Goal: Contribute content

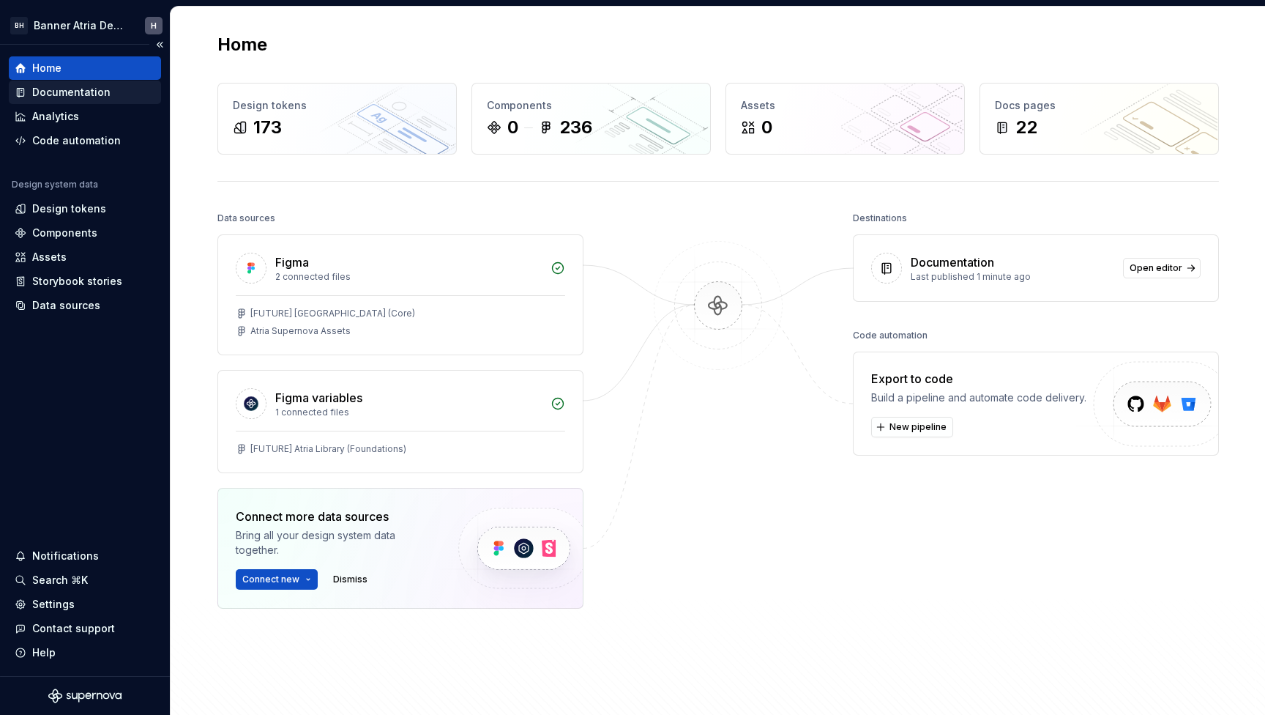
click at [40, 98] on div "Documentation" at bounding box center [71, 92] width 78 height 15
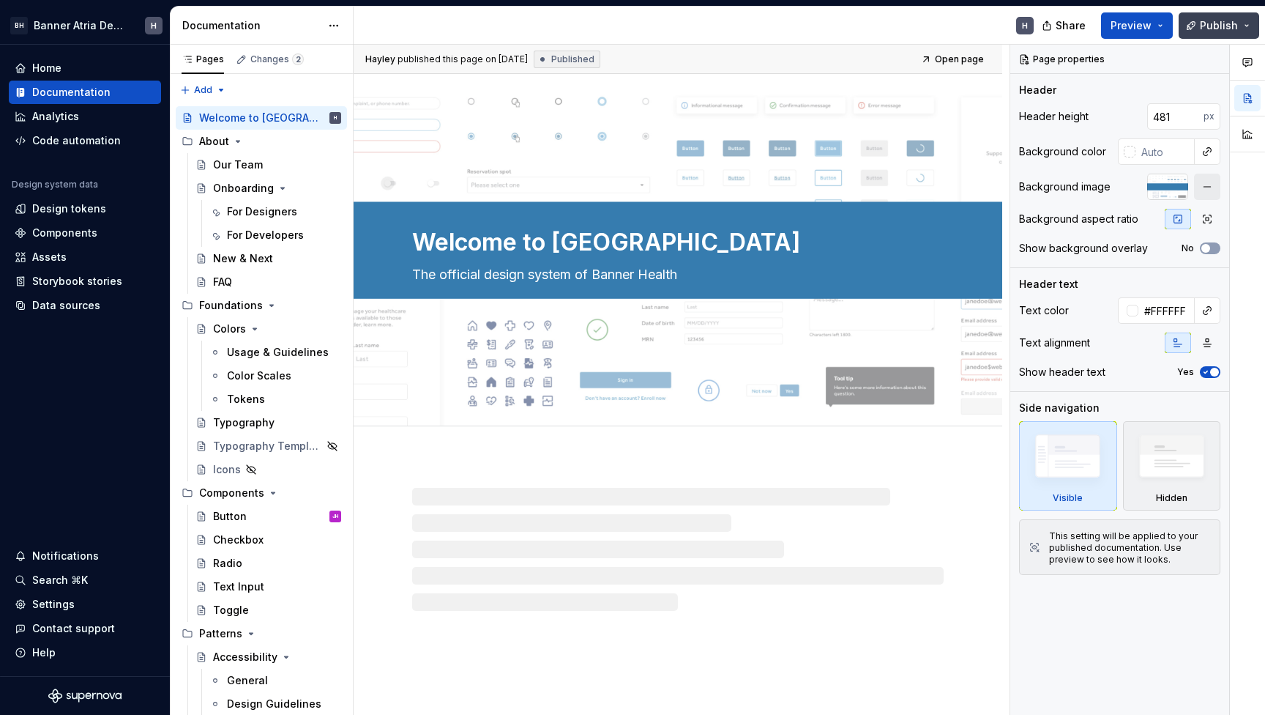
click at [1216, 24] on span "Publish" at bounding box center [1219, 25] width 38 height 15
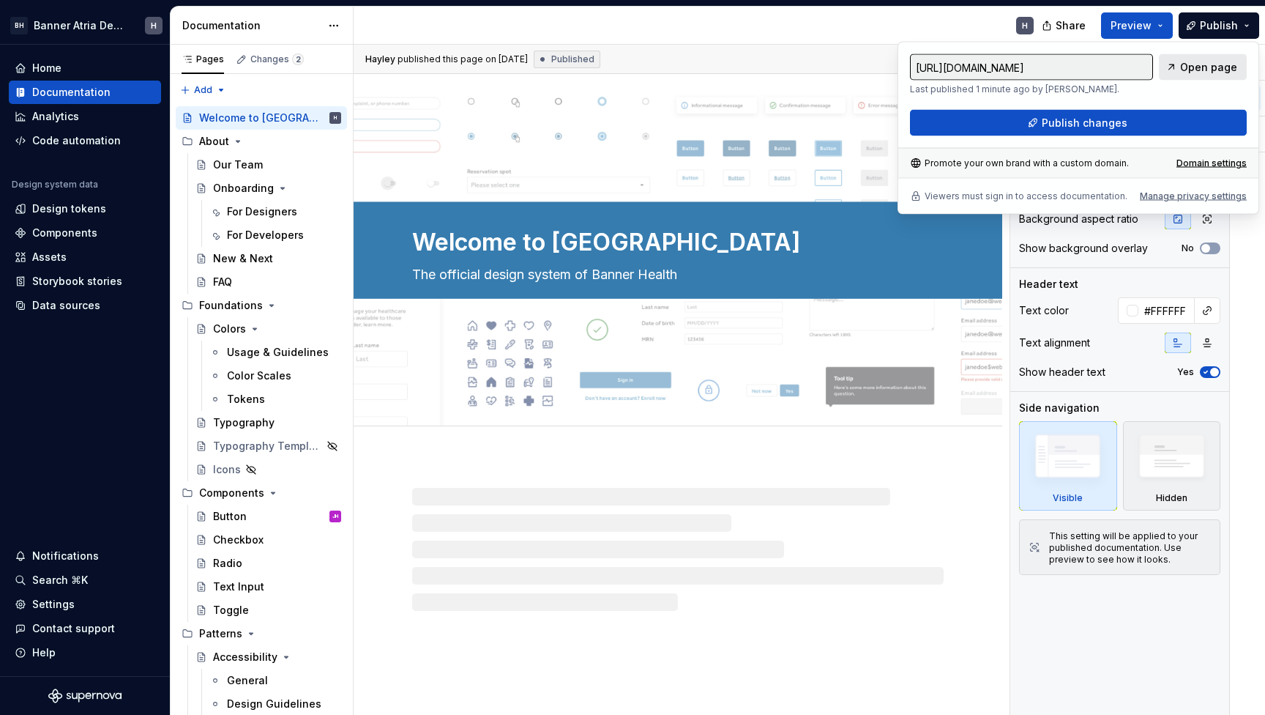
click at [1209, 75] on link "Open page" at bounding box center [1203, 67] width 88 height 26
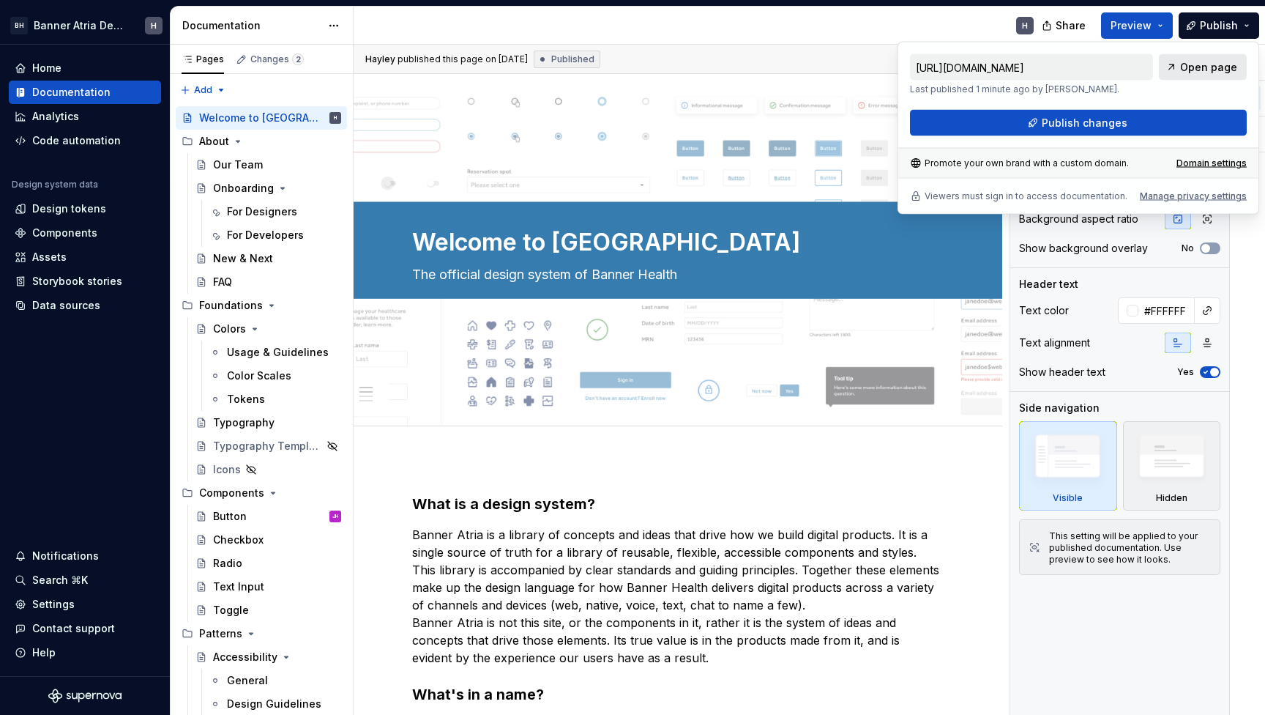
type textarea "*"
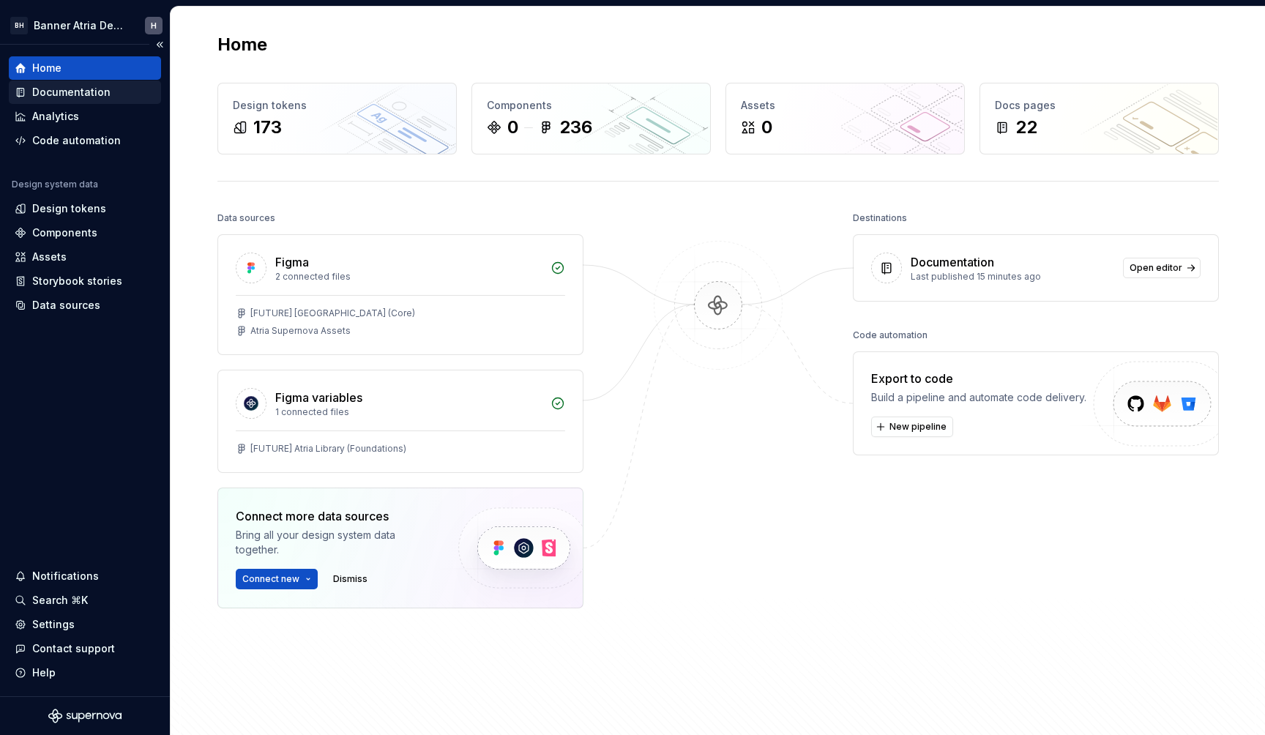
click at [101, 94] on div "Documentation" at bounding box center [71, 92] width 78 height 15
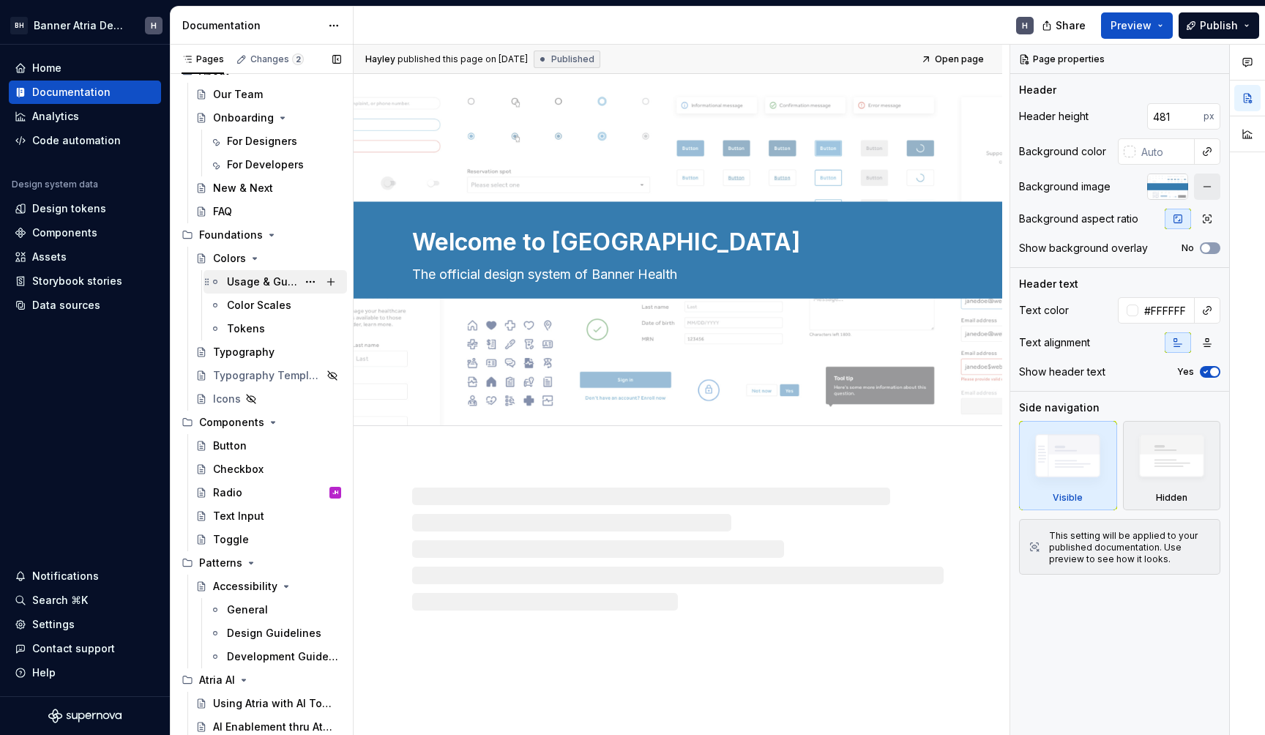
scroll to position [70, 0]
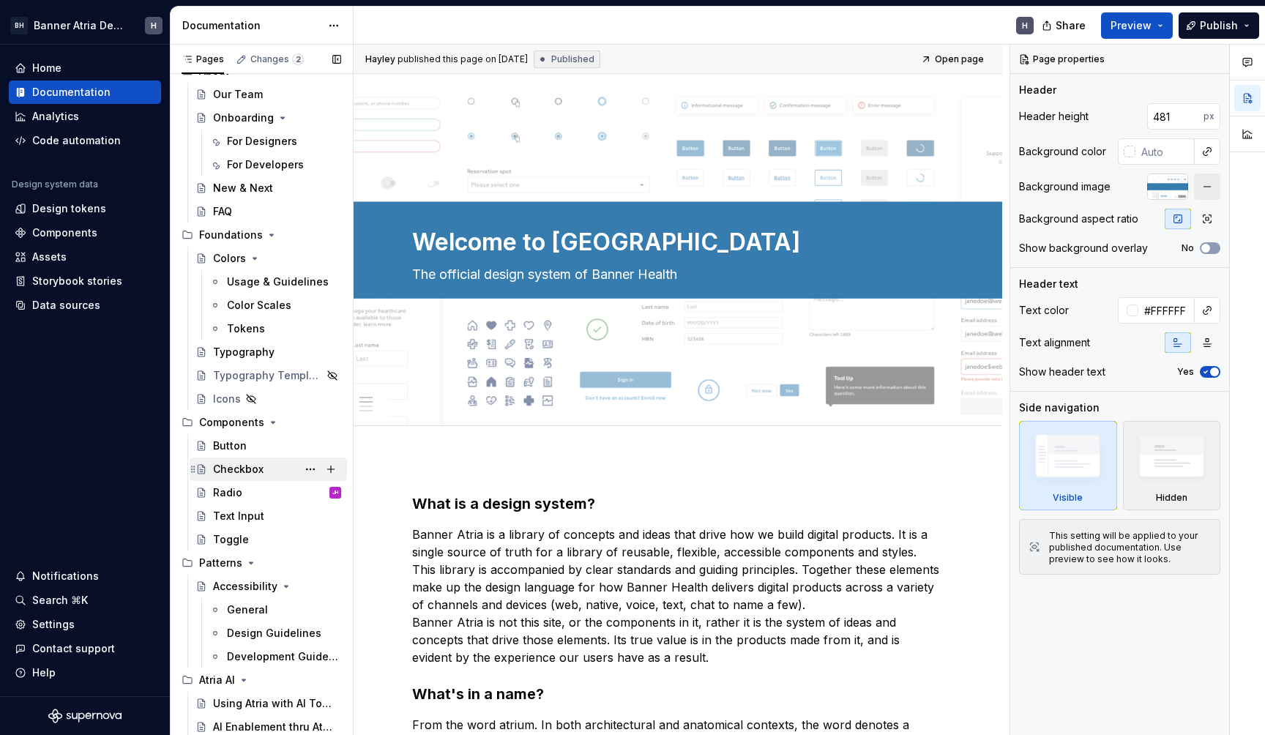
click at [253, 465] on div "Checkbox" at bounding box center [238, 469] width 51 height 15
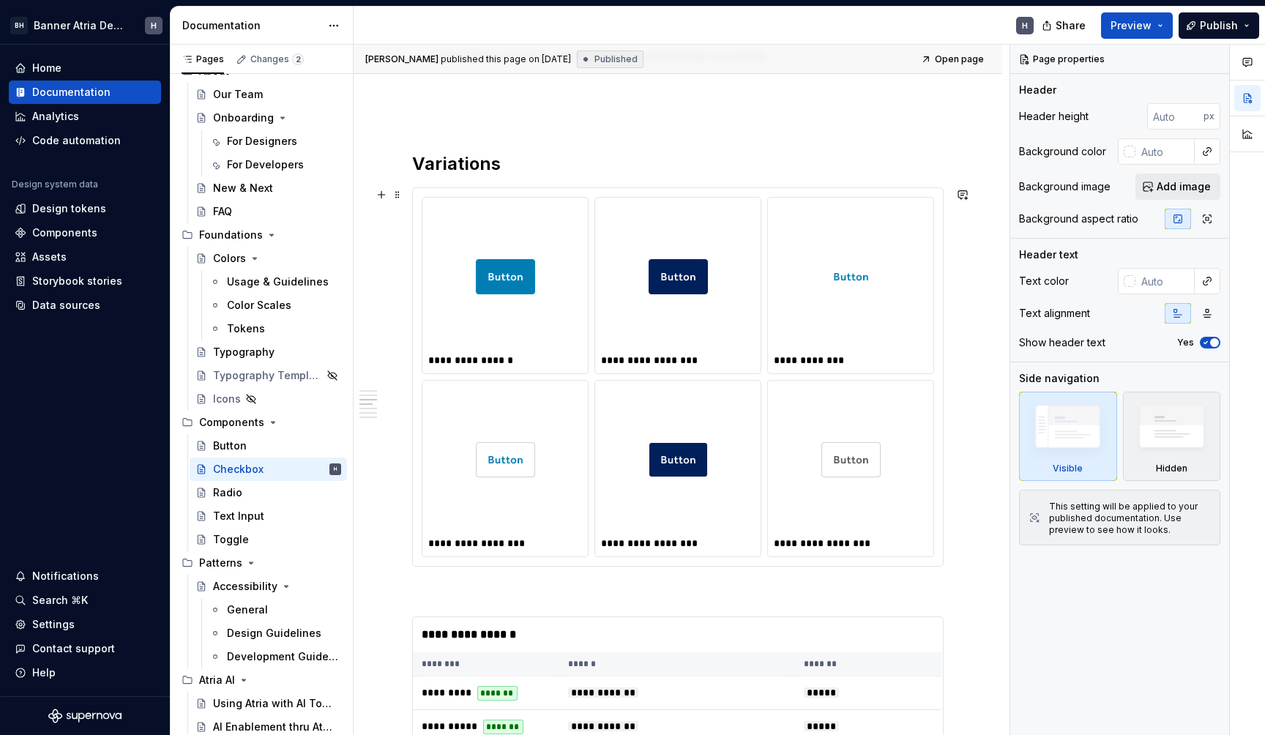
scroll to position [674, 0]
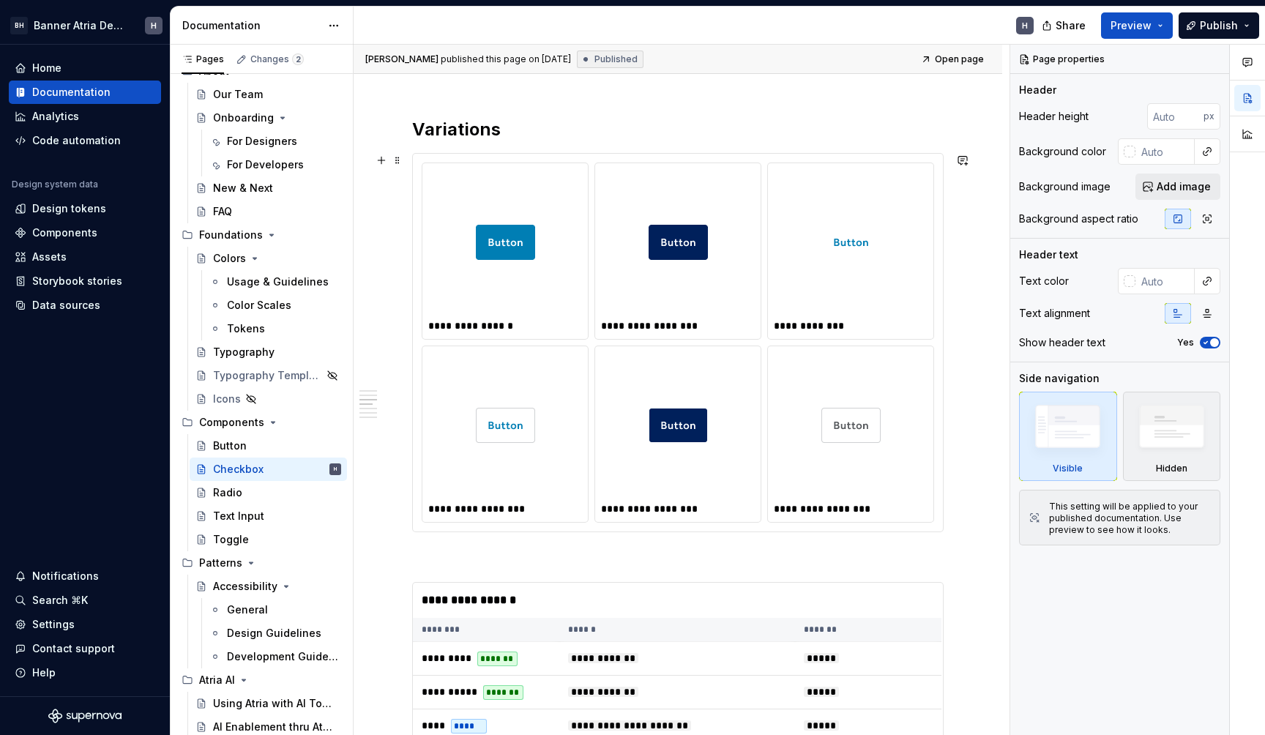
type textarea "*"
click at [877, 181] on img at bounding box center [850, 242] width 59 height 135
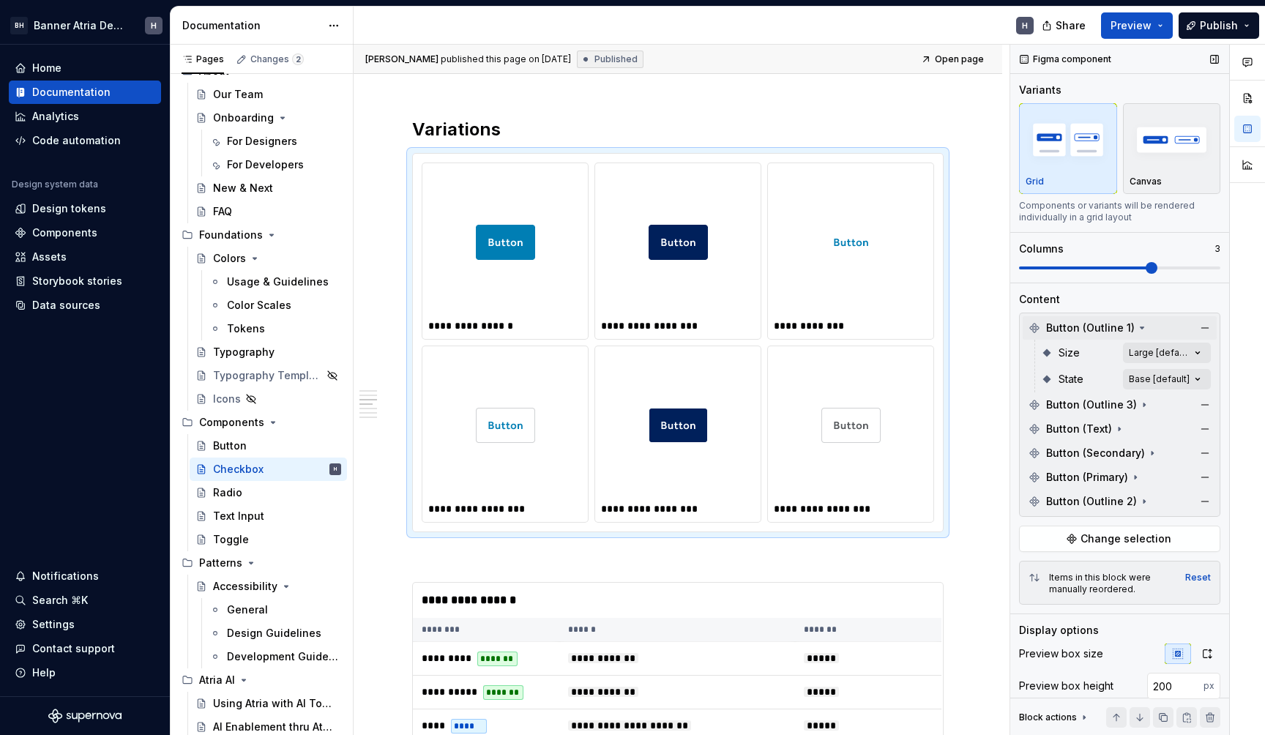
click at [1096, 324] on span "Button (Outline 1)" at bounding box center [1090, 328] width 89 height 15
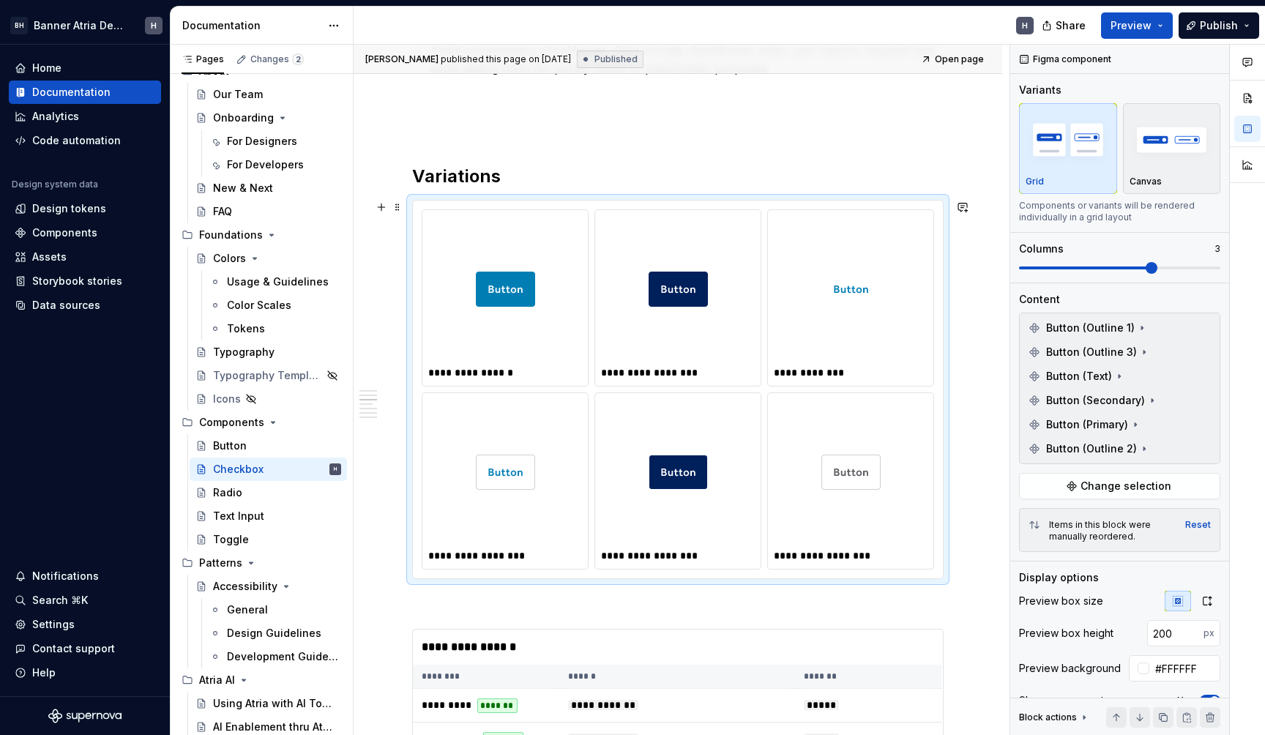
scroll to position [629, 0]
click at [1091, 494] on button "Change selection" at bounding box center [1119, 486] width 201 height 26
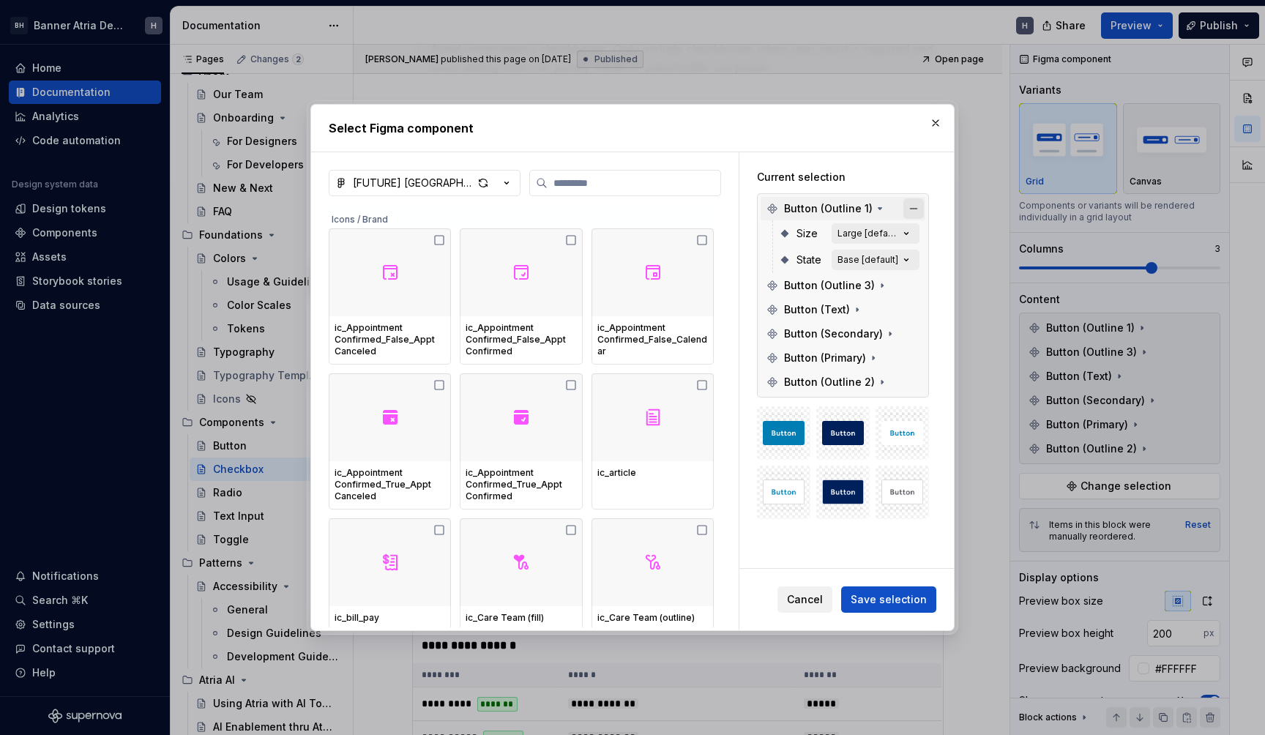
click at [914, 212] on button "button" at bounding box center [913, 208] width 20 height 20
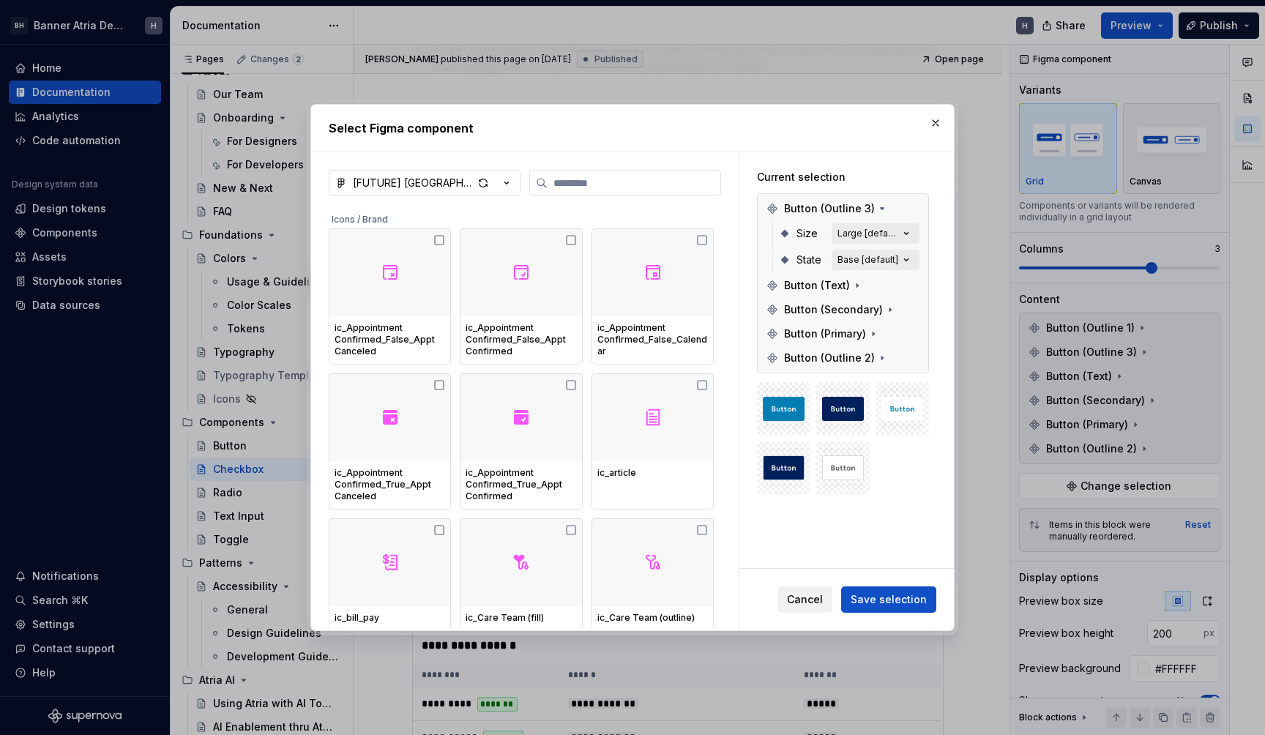
click at [914, 212] on button "button" at bounding box center [913, 208] width 20 height 20
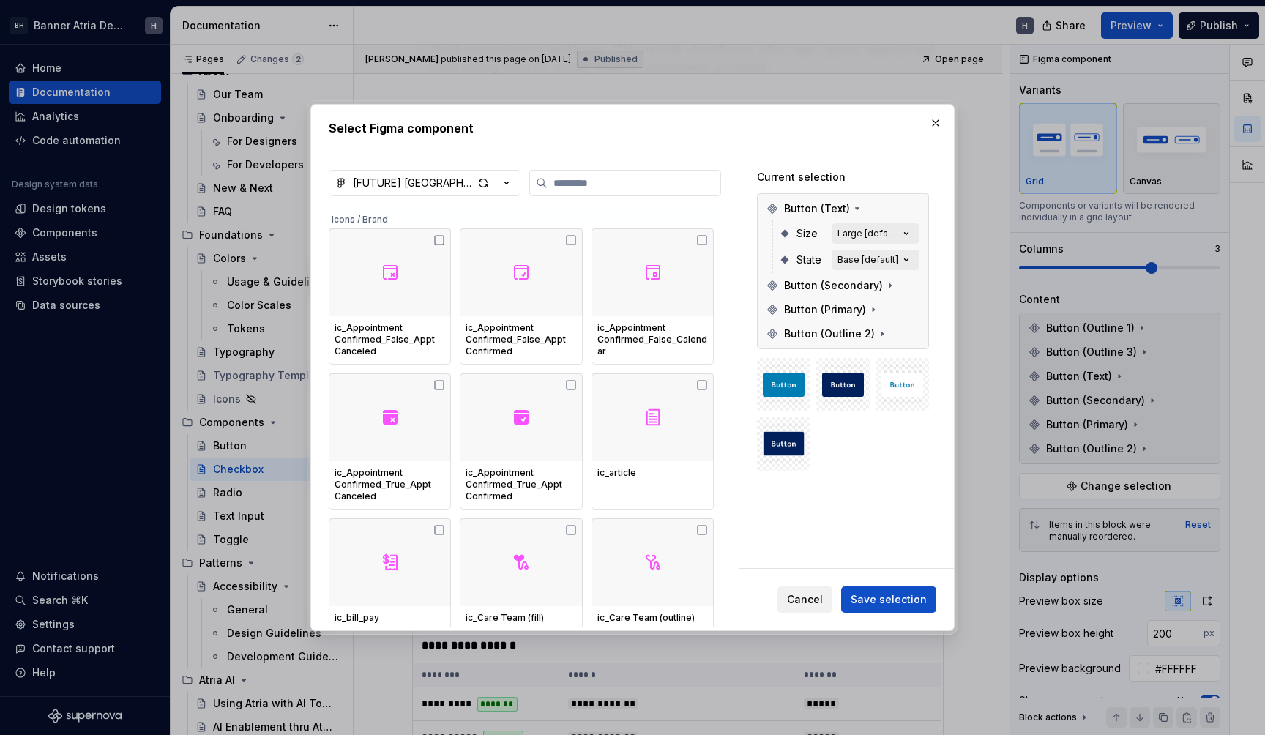
click at [914, 212] on button "button" at bounding box center [913, 208] width 20 height 20
click at [914, 275] on button "button" at bounding box center [913, 285] width 20 height 20
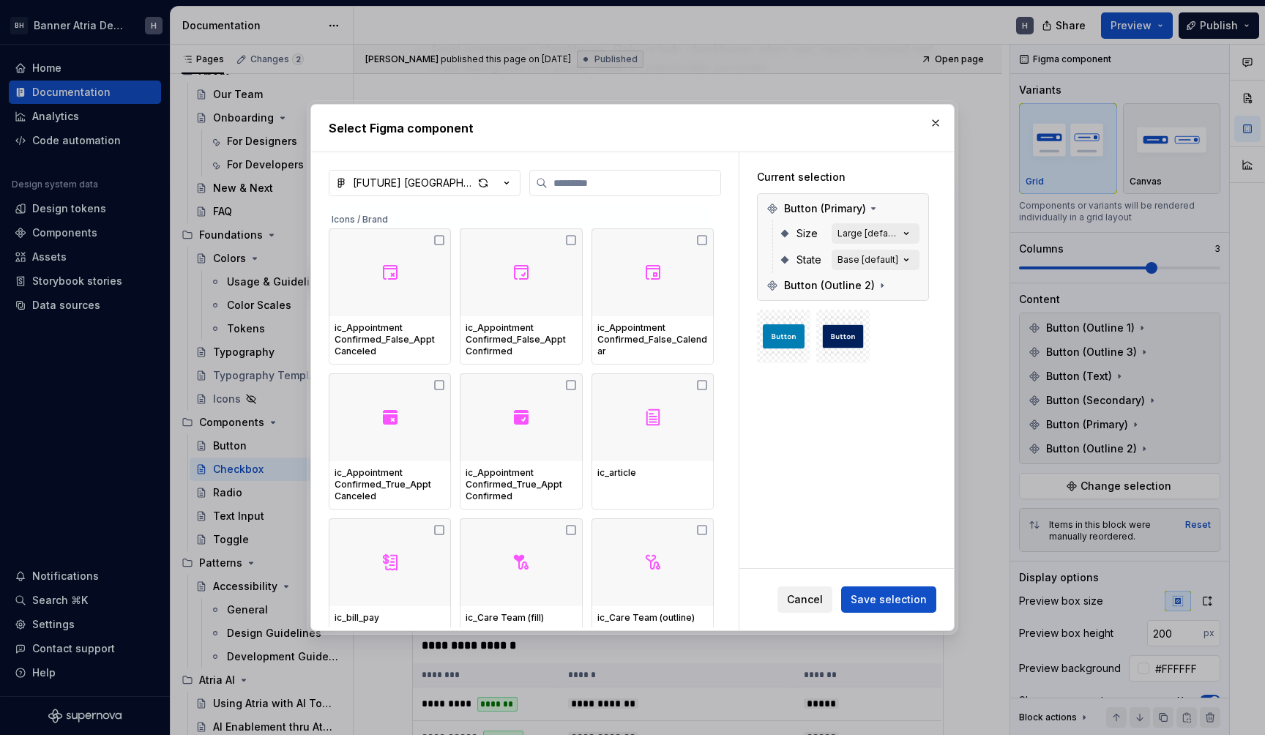
click at [914, 212] on button "button" at bounding box center [913, 208] width 20 height 20
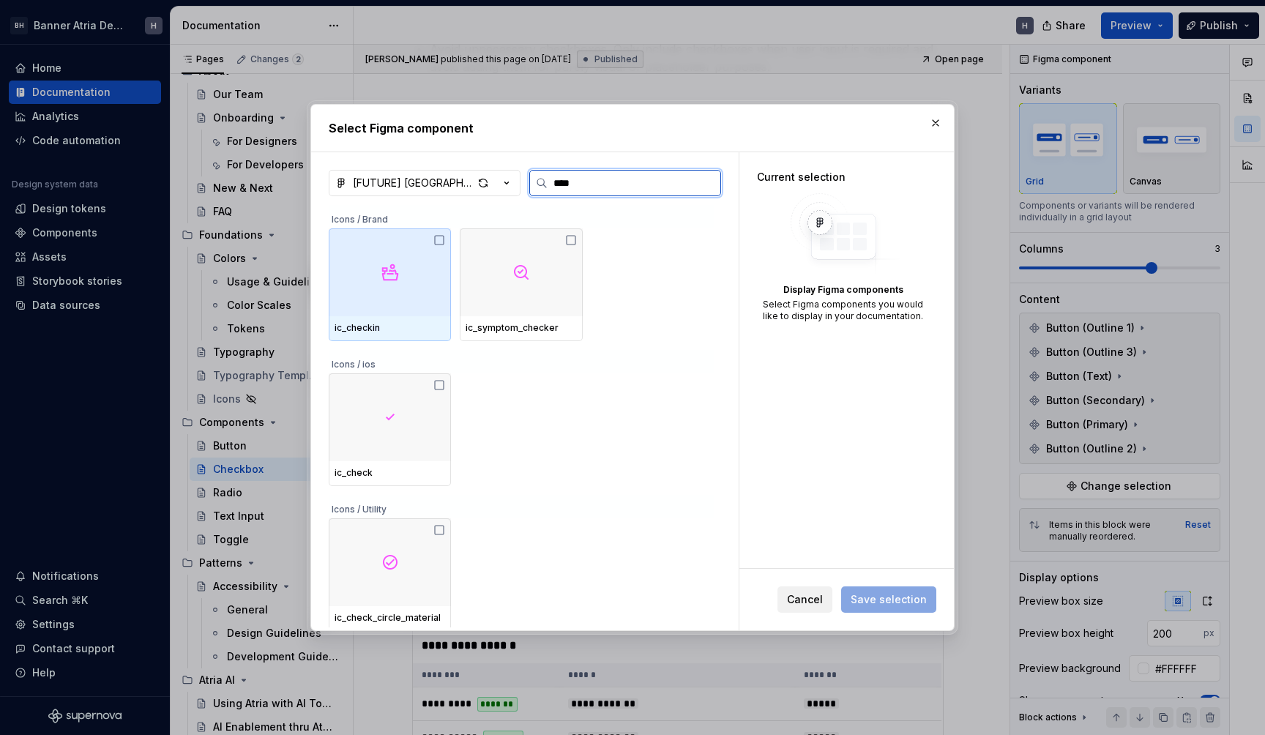
type input "*****"
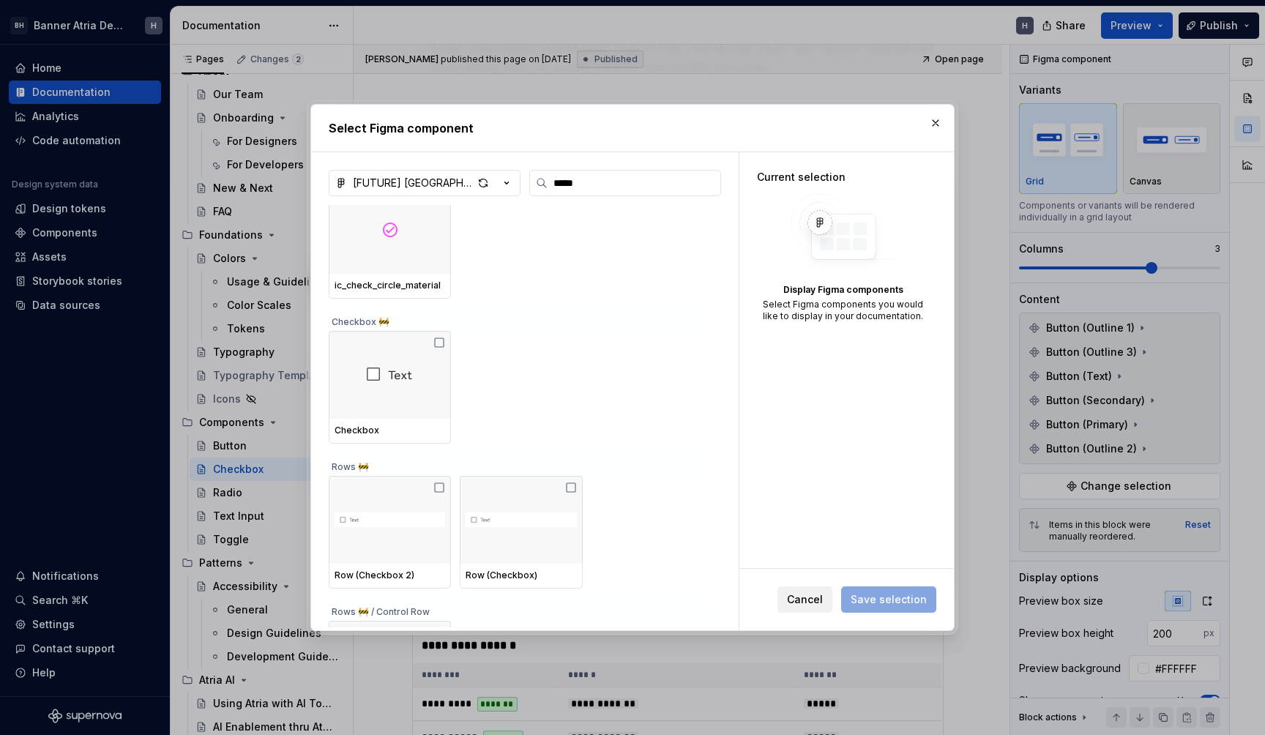
scroll to position [314, 0]
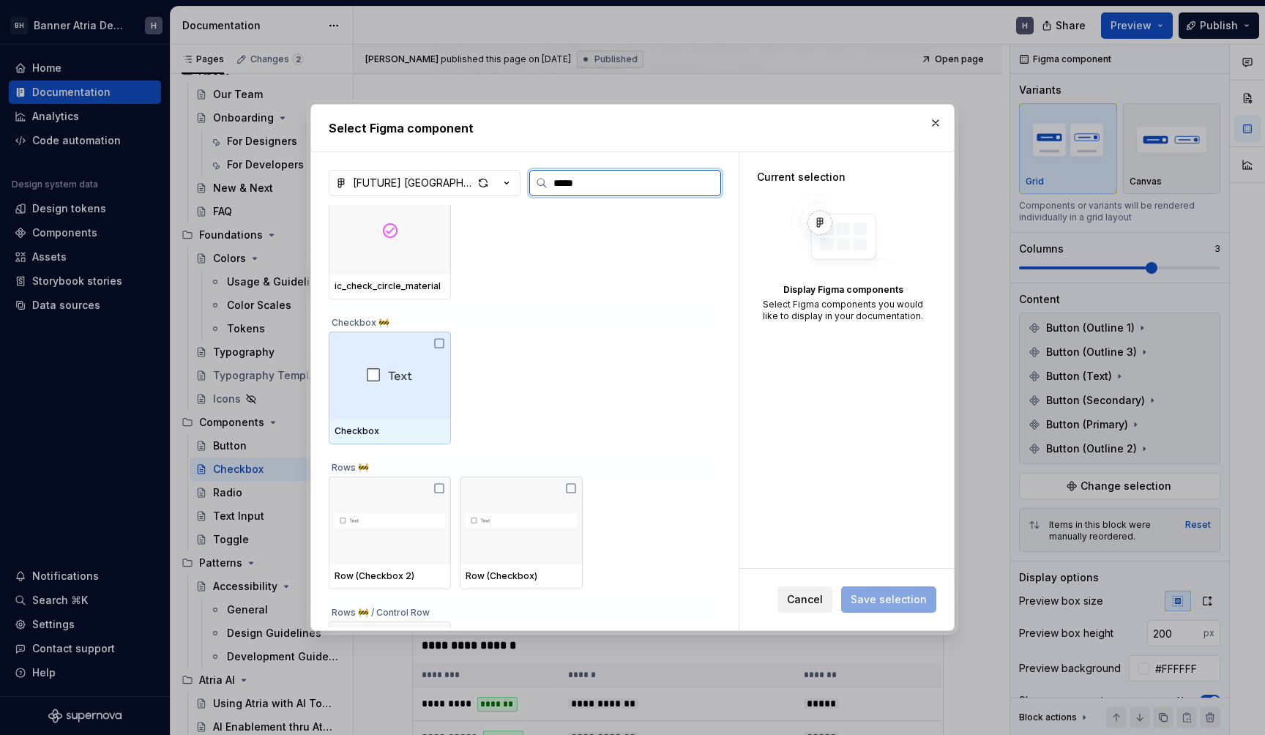
click at [432, 347] on div at bounding box center [390, 376] width 122 height 88
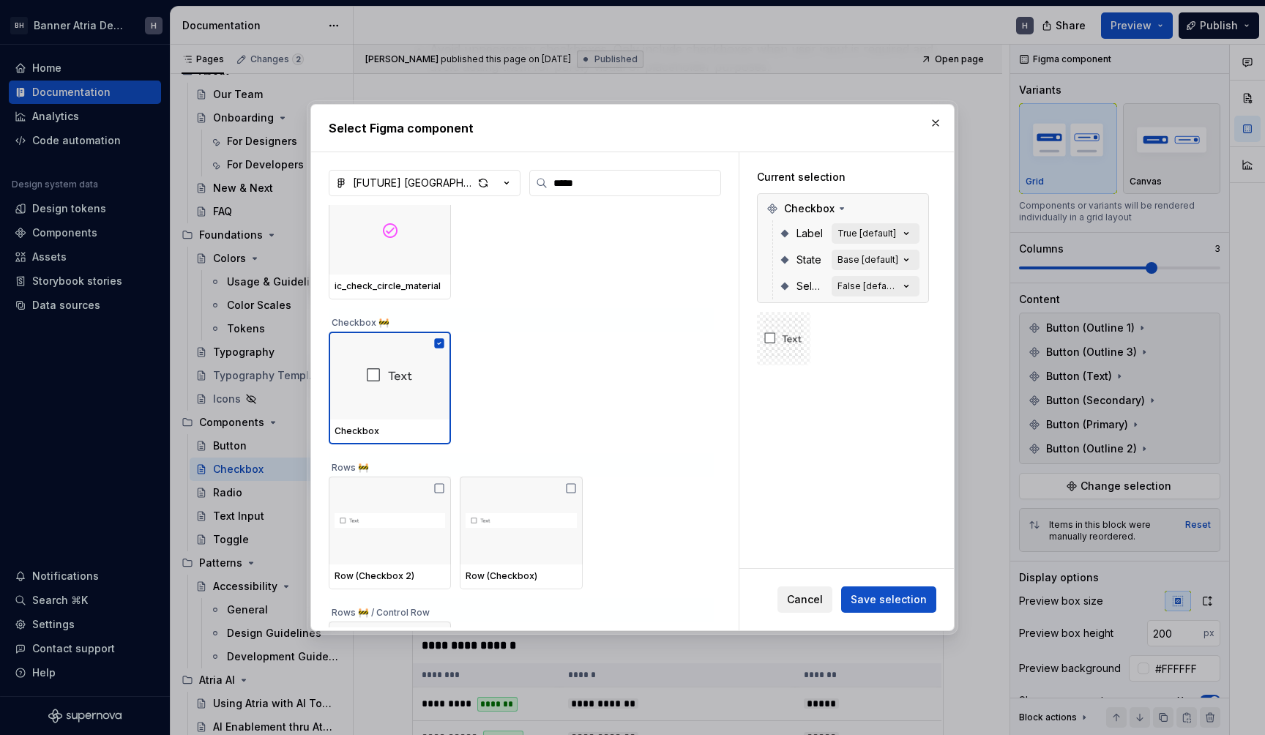
click at [860, 335] on div at bounding box center [843, 338] width 172 height 53
click at [903, 596] on span "Save selection" at bounding box center [889, 599] width 76 height 15
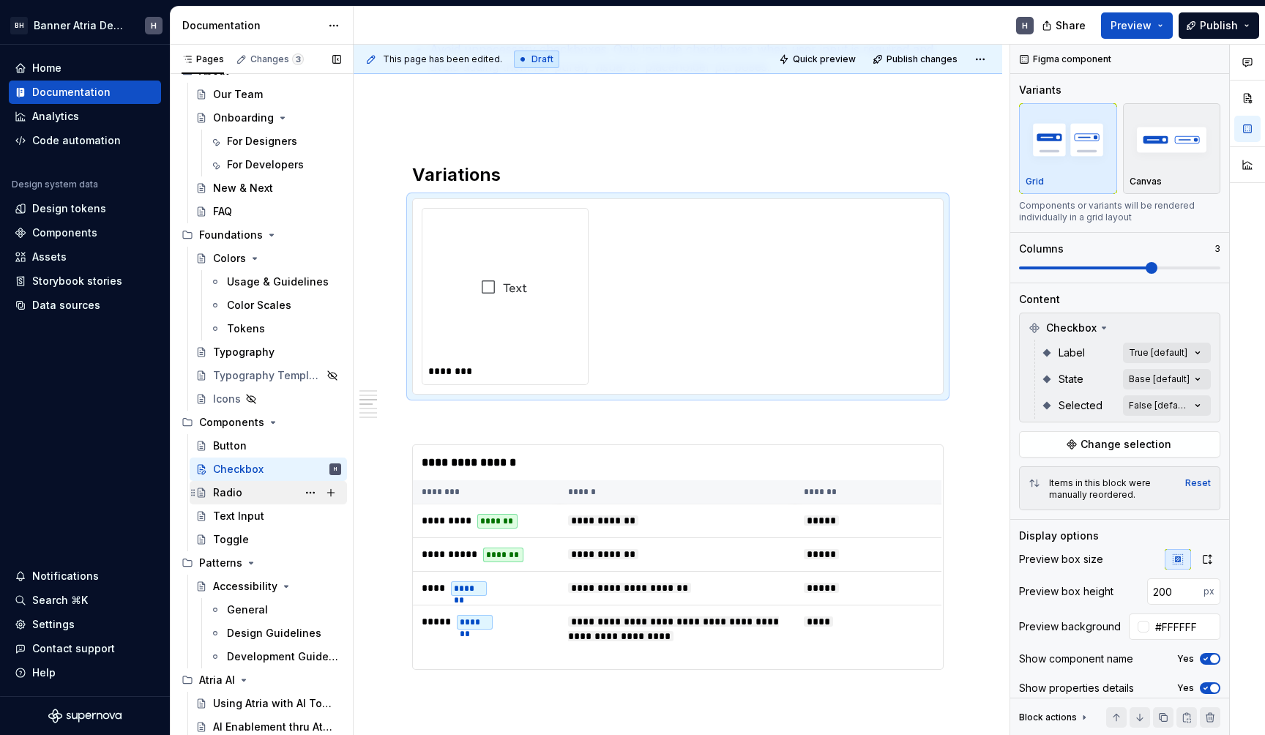
click at [231, 491] on div "Radio" at bounding box center [227, 492] width 29 height 15
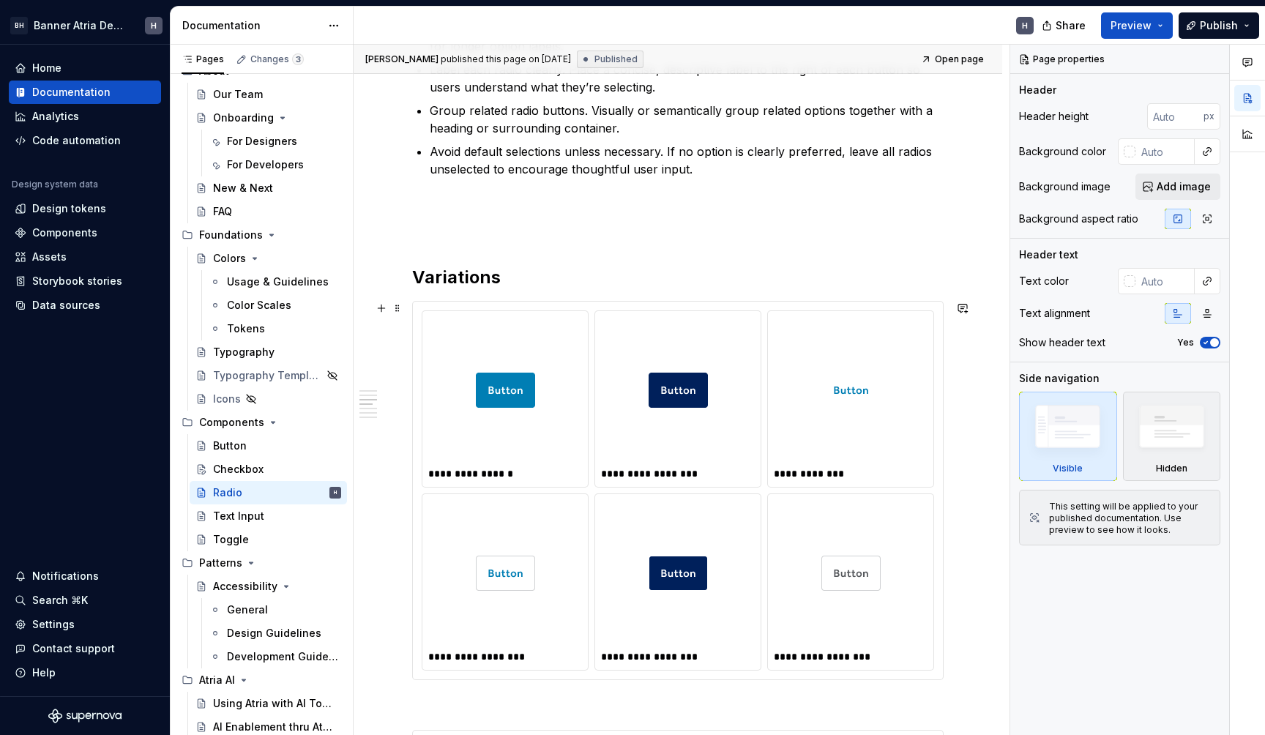
scroll to position [692, 0]
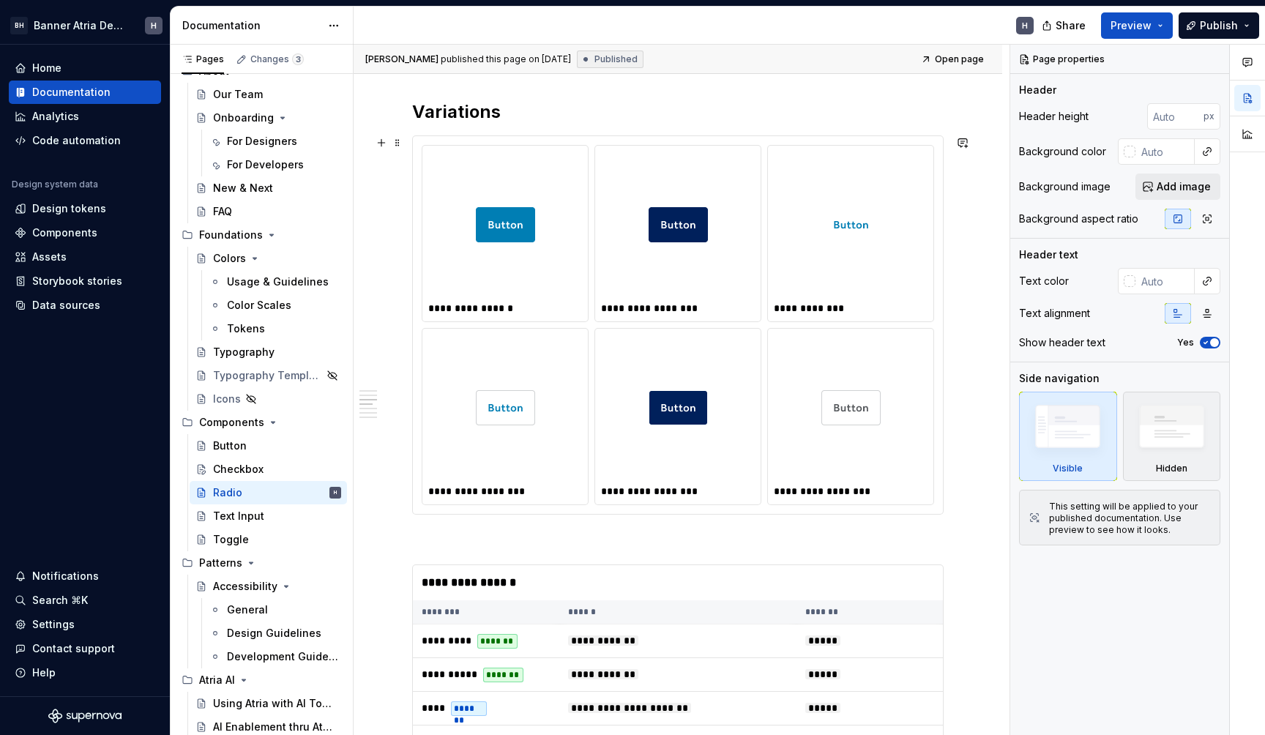
type textarea "*"
click at [858, 275] on img at bounding box center [850, 224] width 59 height 135
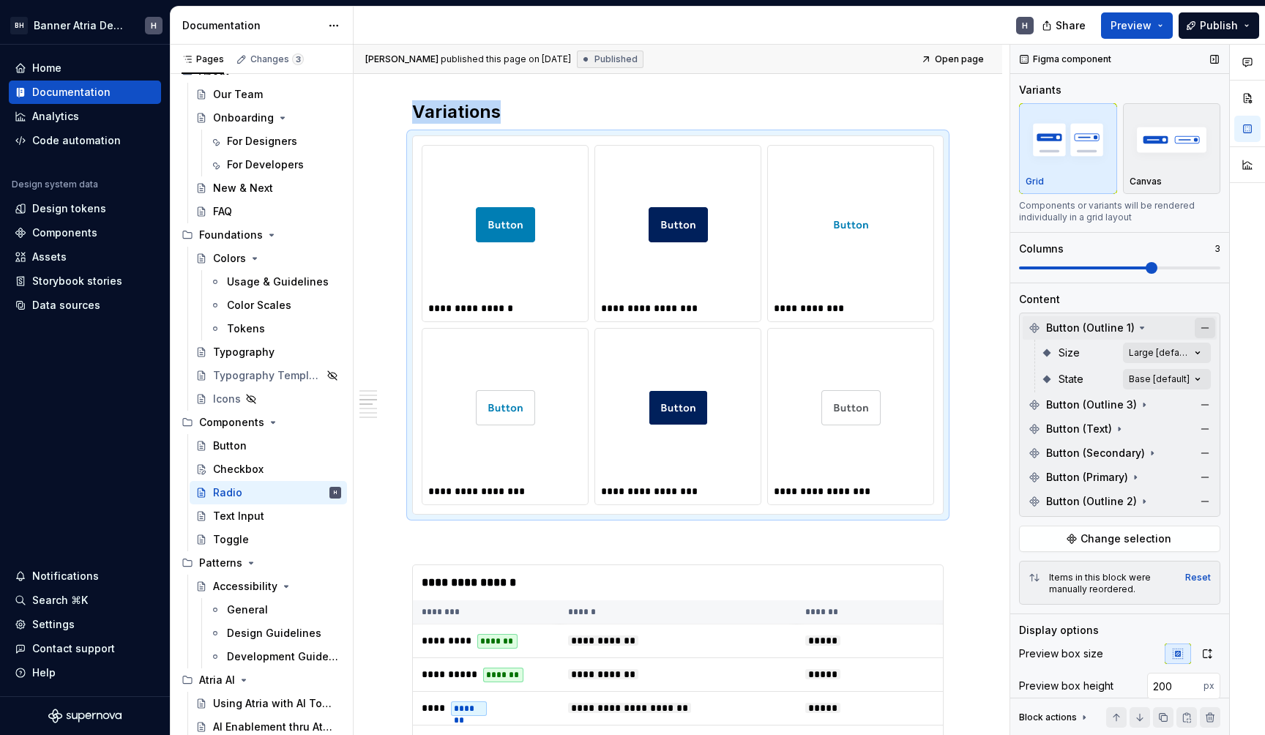
click at [1200, 318] on button "button" at bounding box center [1205, 328] width 20 height 20
click at [1200, 395] on button "button" at bounding box center [1205, 405] width 20 height 20
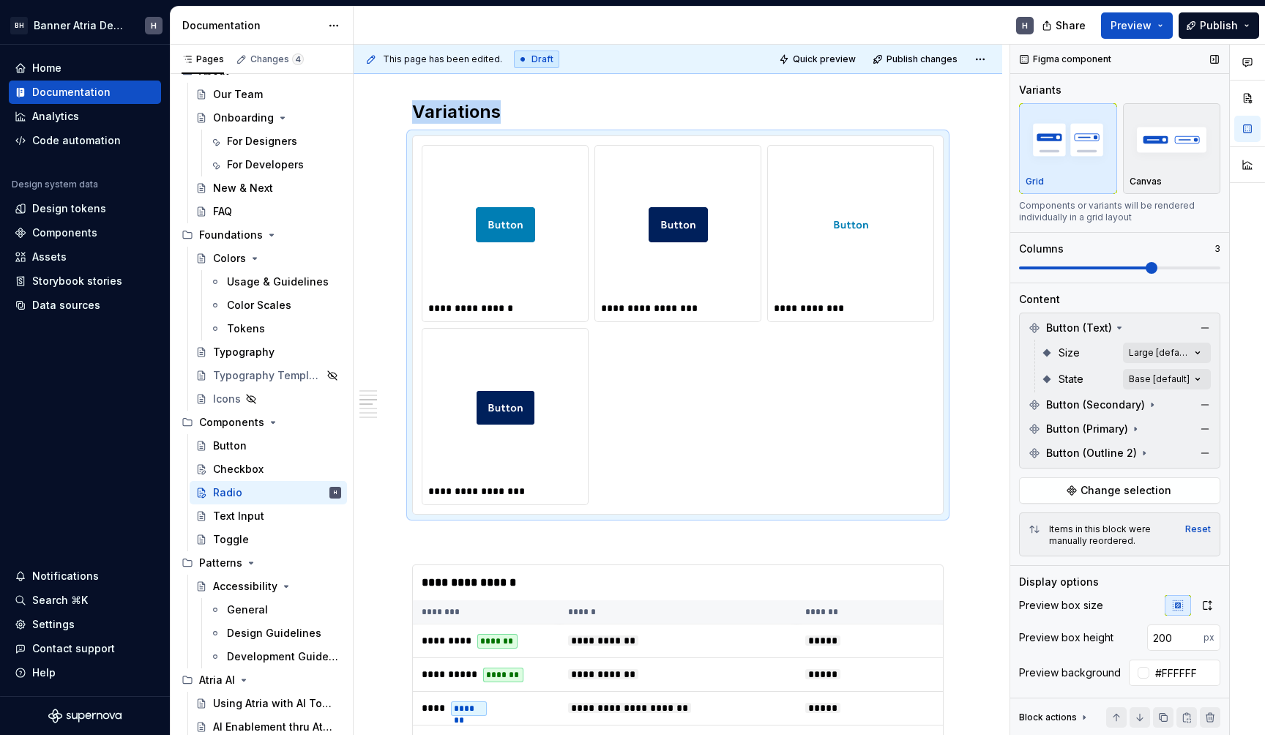
click at [1200, 318] on button "button" at bounding box center [1205, 328] width 20 height 20
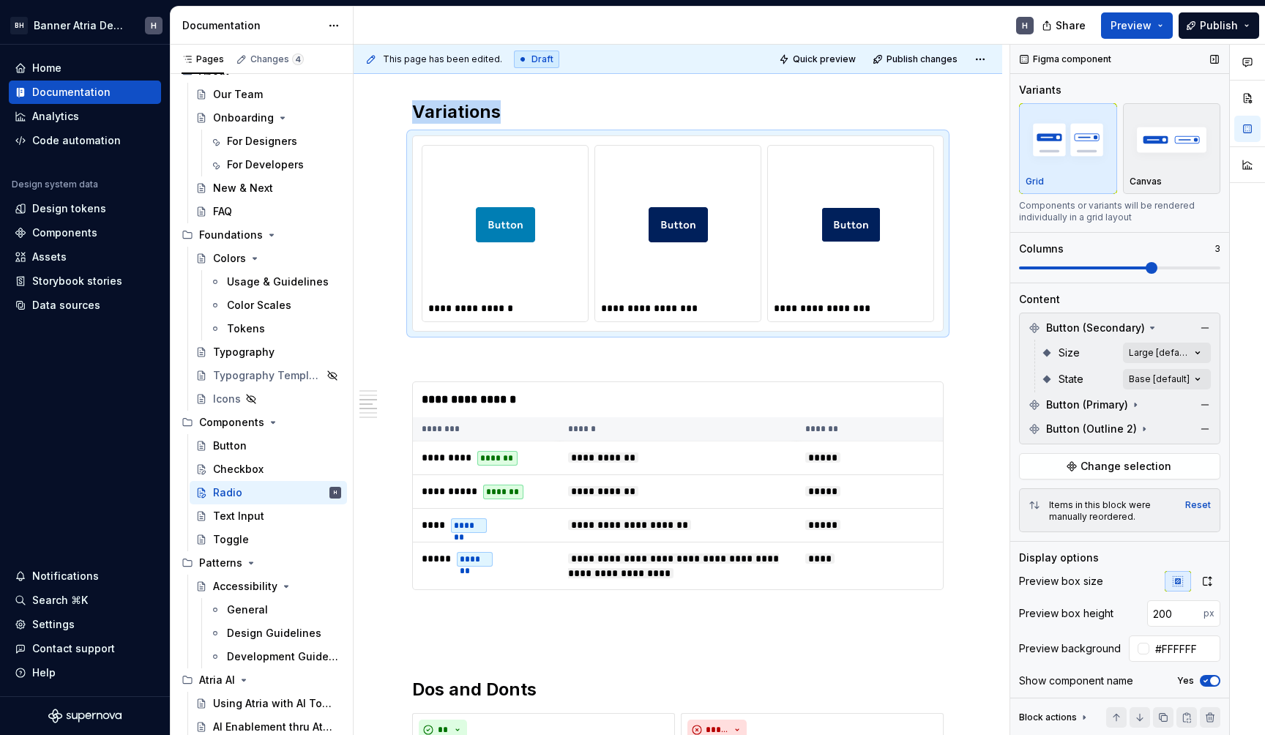
click at [1200, 318] on button "button" at bounding box center [1205, 328] width 20 height 20
click at [1200, 395] on button "button" at bounding box center [1205, 405] width 20 height 20
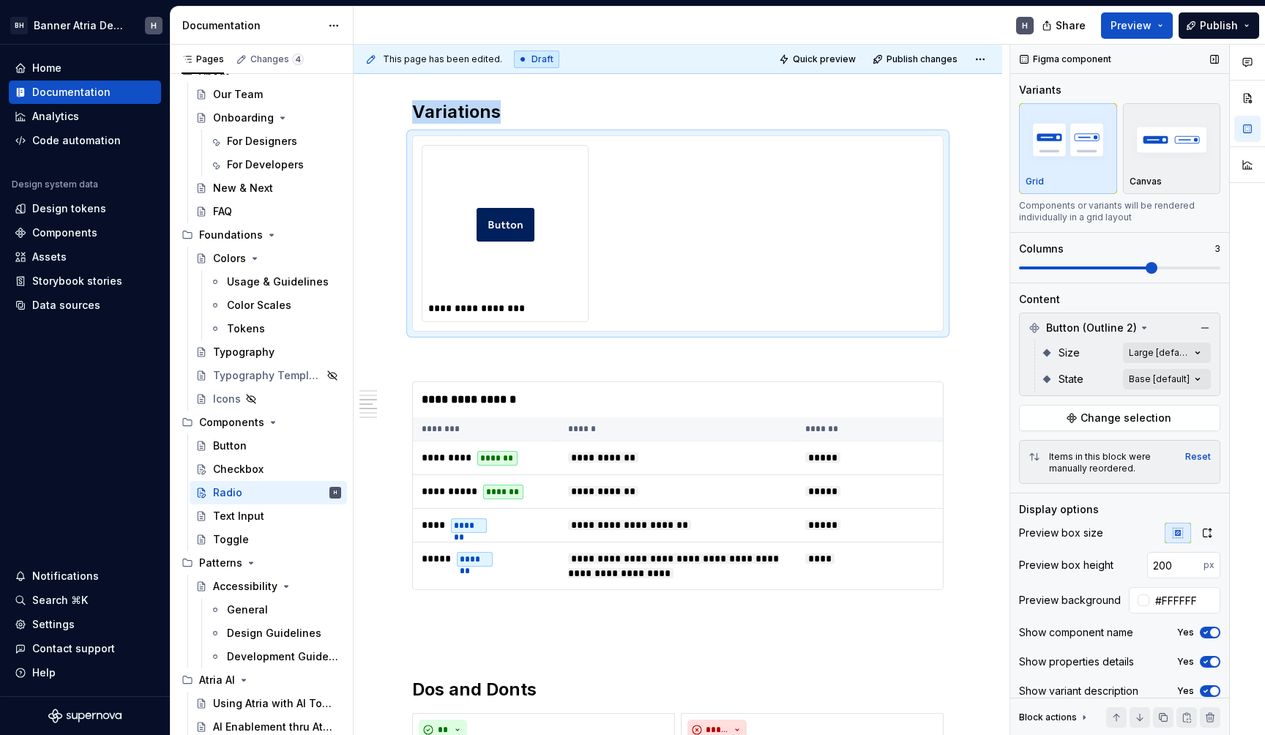
click at [1200, 318] on button "button" at bounding box center [1205, 328] width 20 height 20
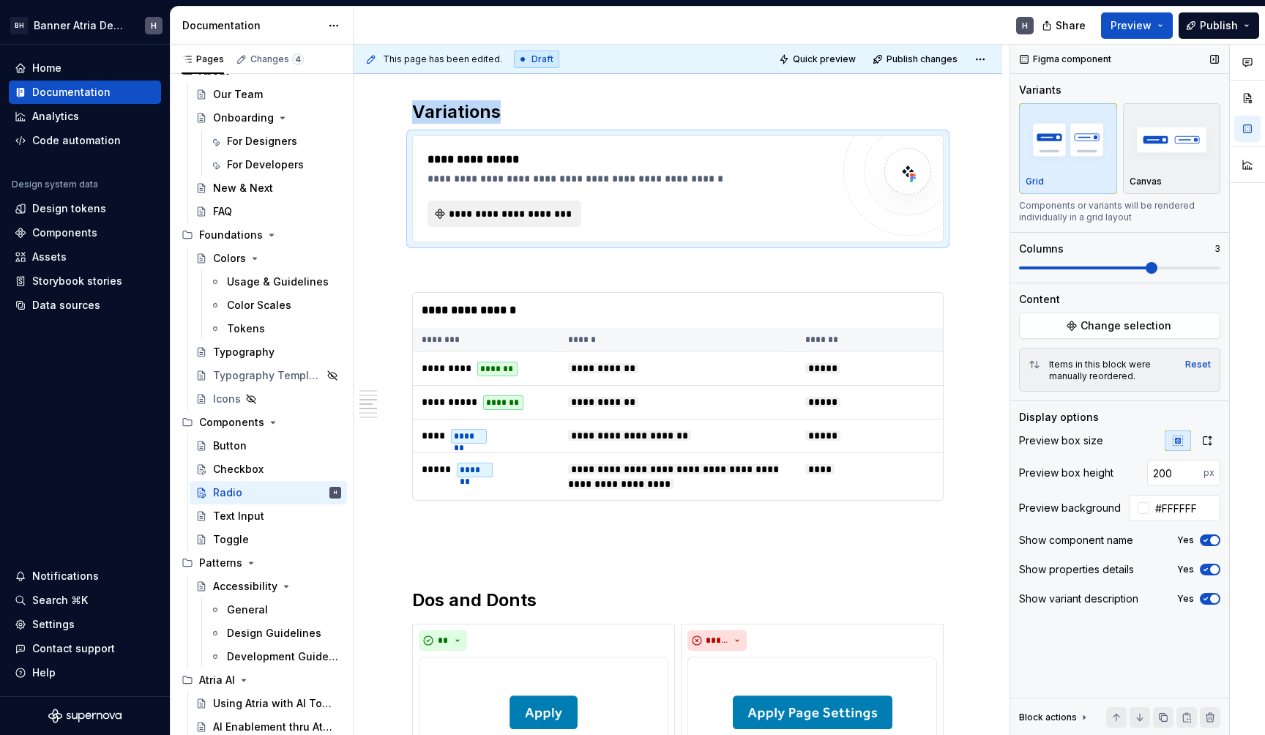
click at [1200, 318] on button "Change selection" at bounding box center [1119, 326] width 201 height 26
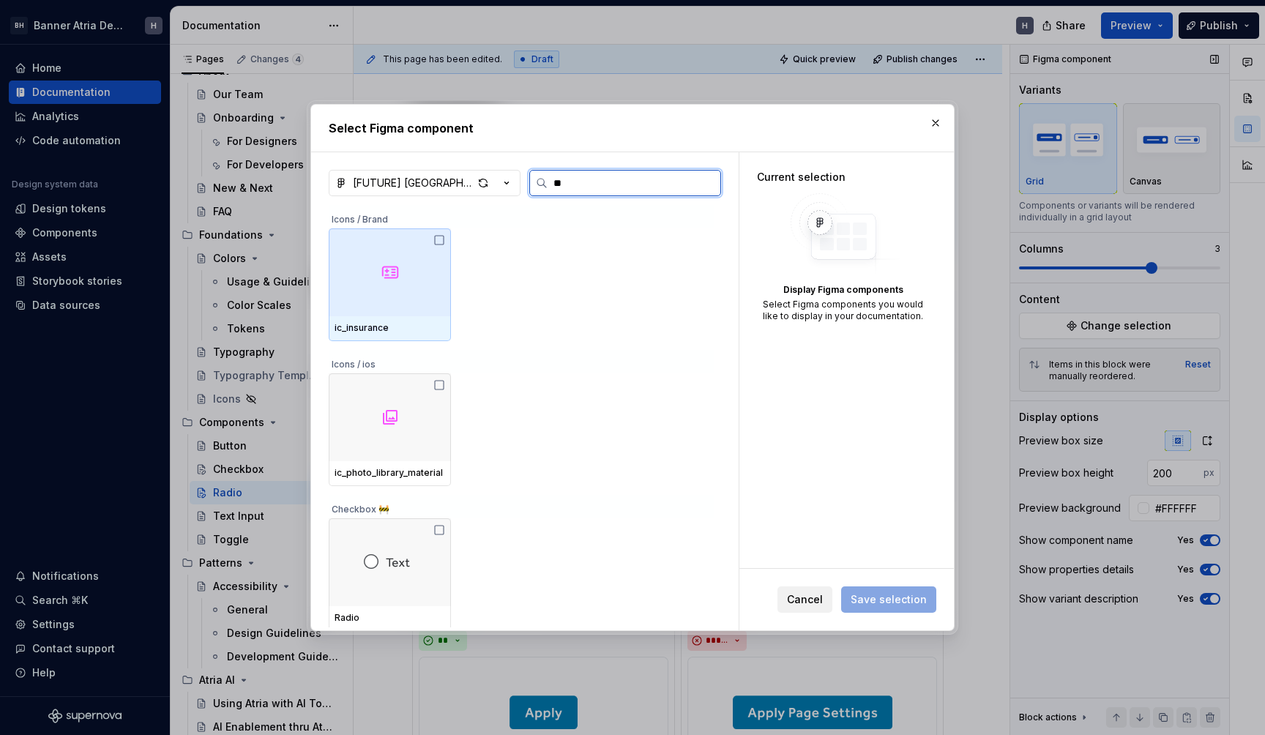
type input "***"
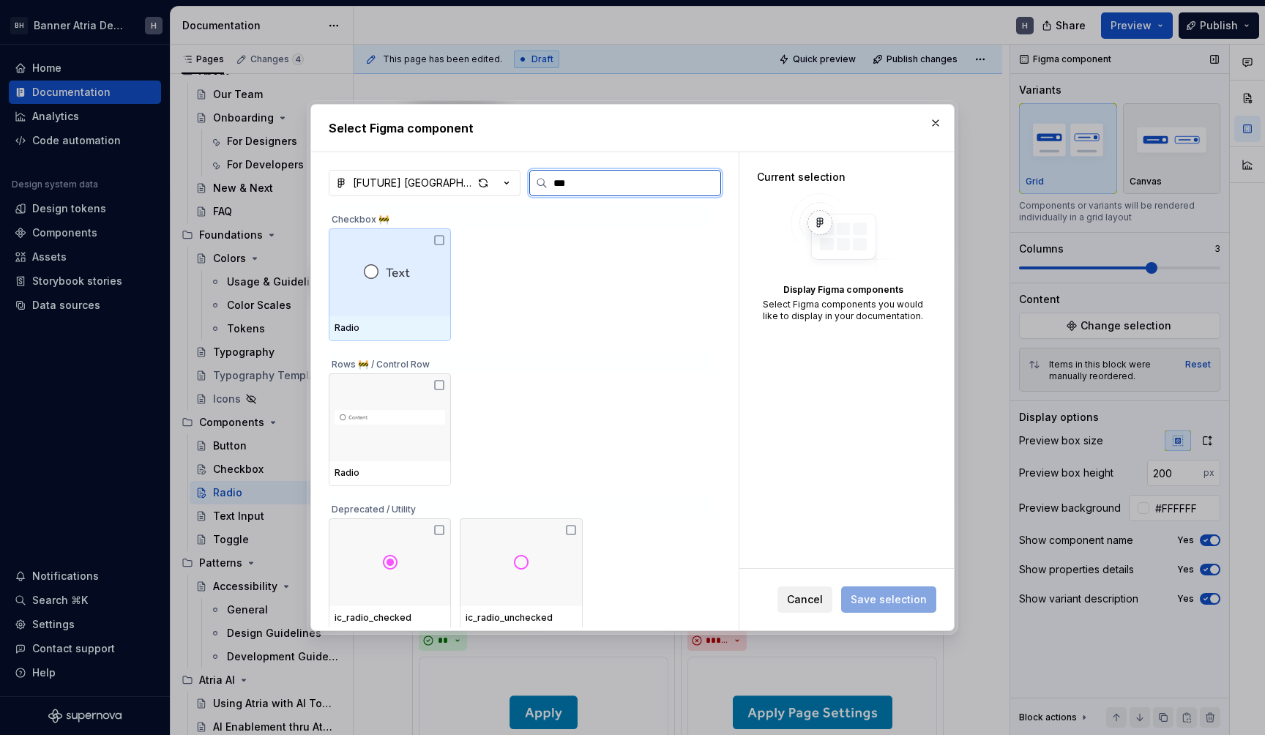
click at [415, 316] on div "Radio" at bounding box center [390, 328] width 122 height 25
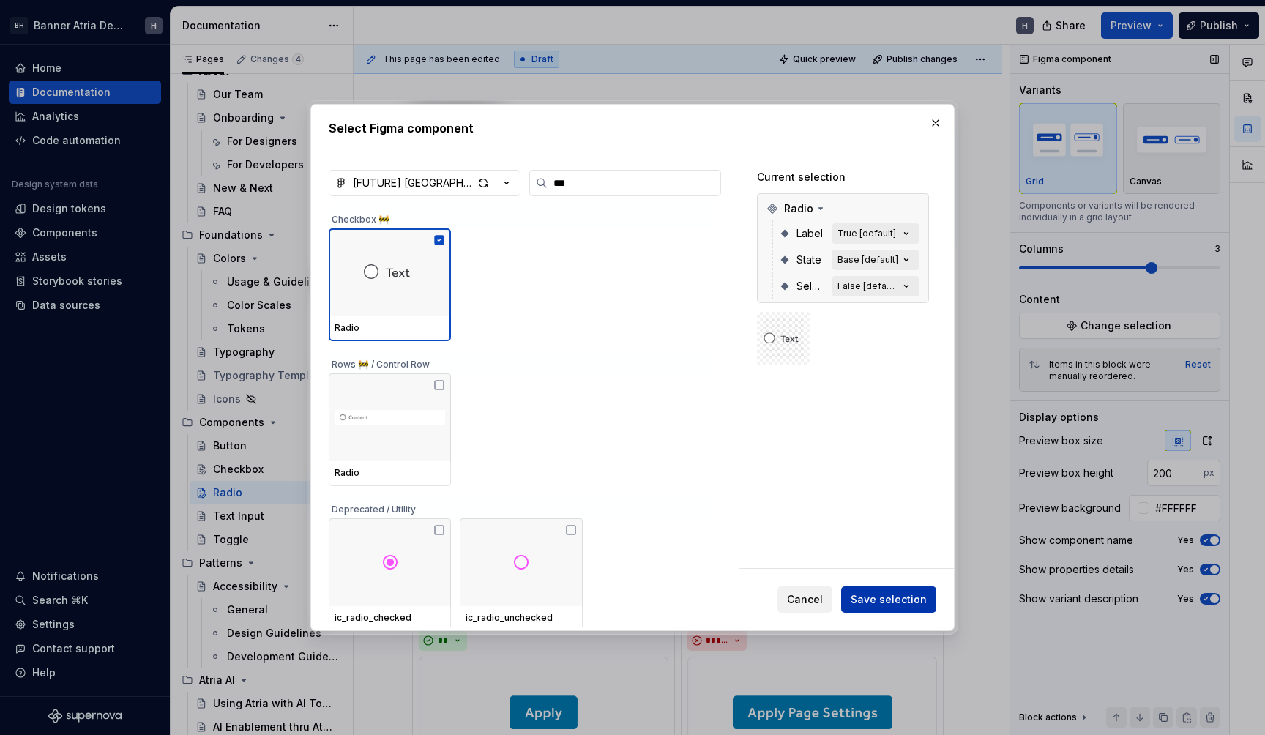
click at [870, 597] on span "Save selection" at bounding box center [889, 599] width 76 height 15
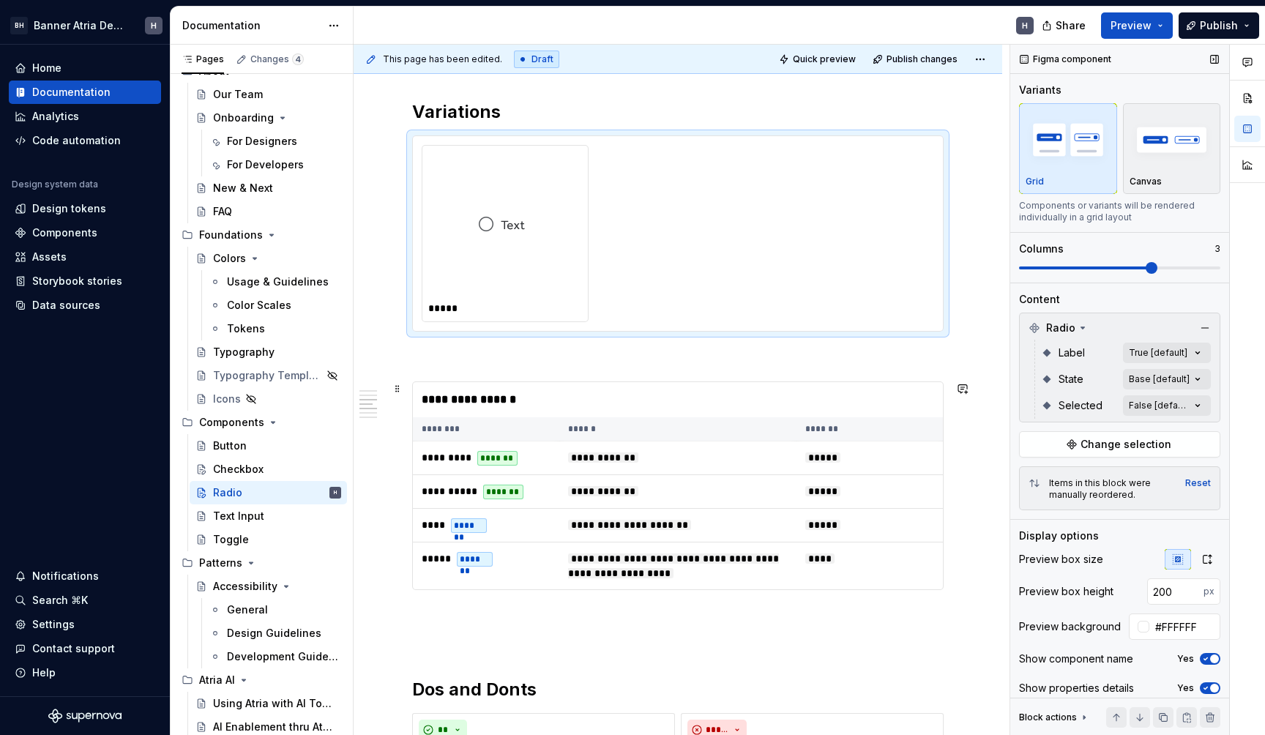
click at [619, 394] on div "**********" at bounding box center [677, 399] width 529 height 35
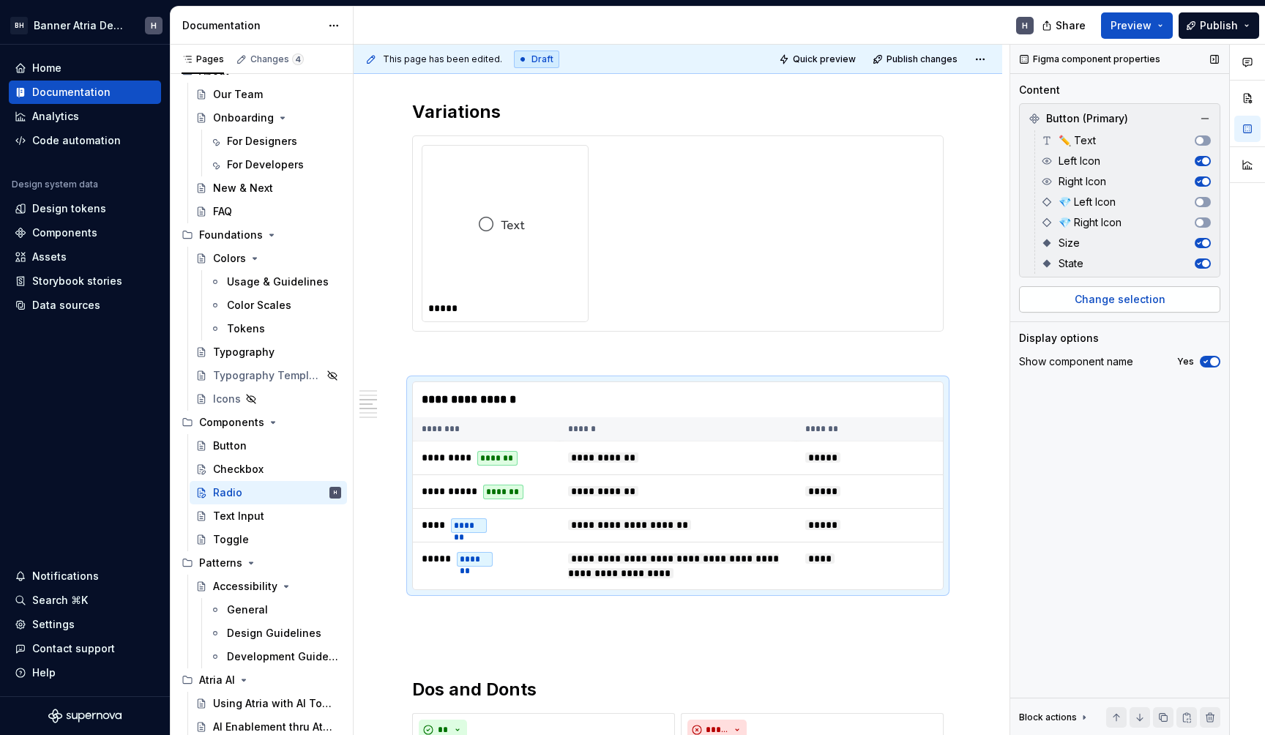
click at [1124, 302] on span "Change selection" at bounding box center [1120, 299] width 91 height 15
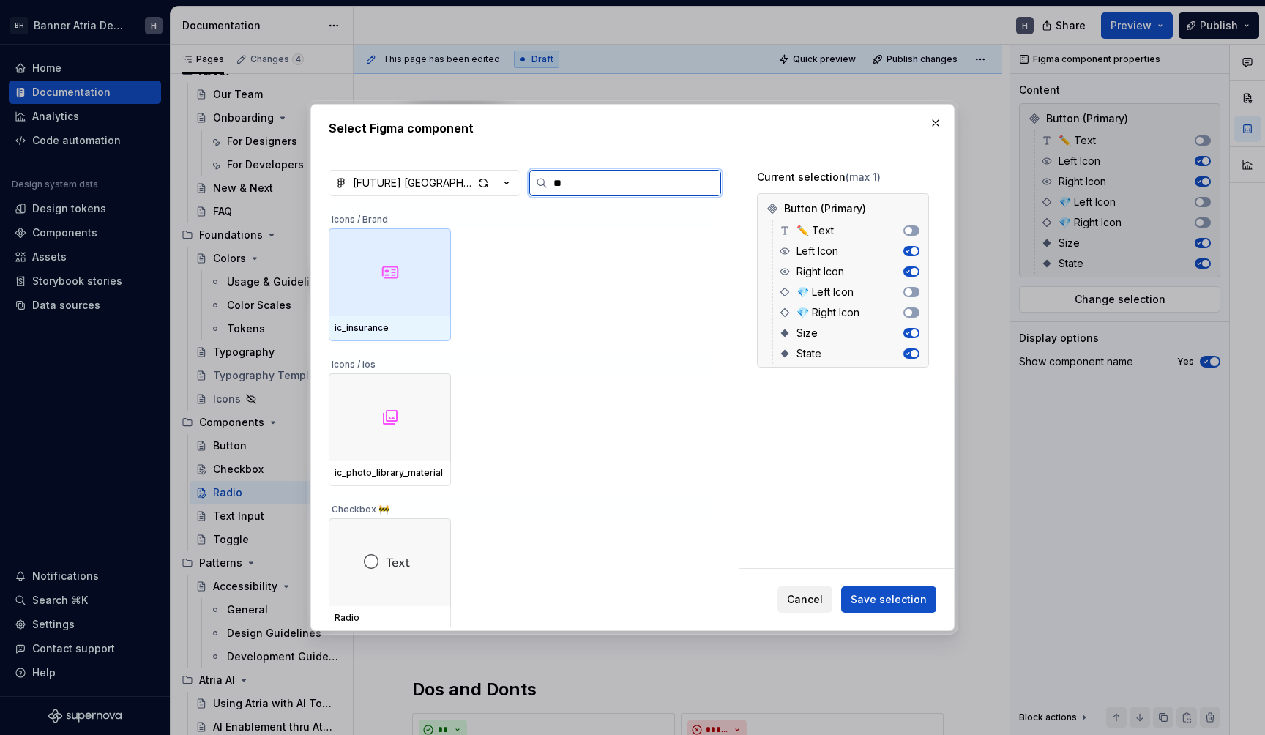
type input "***"
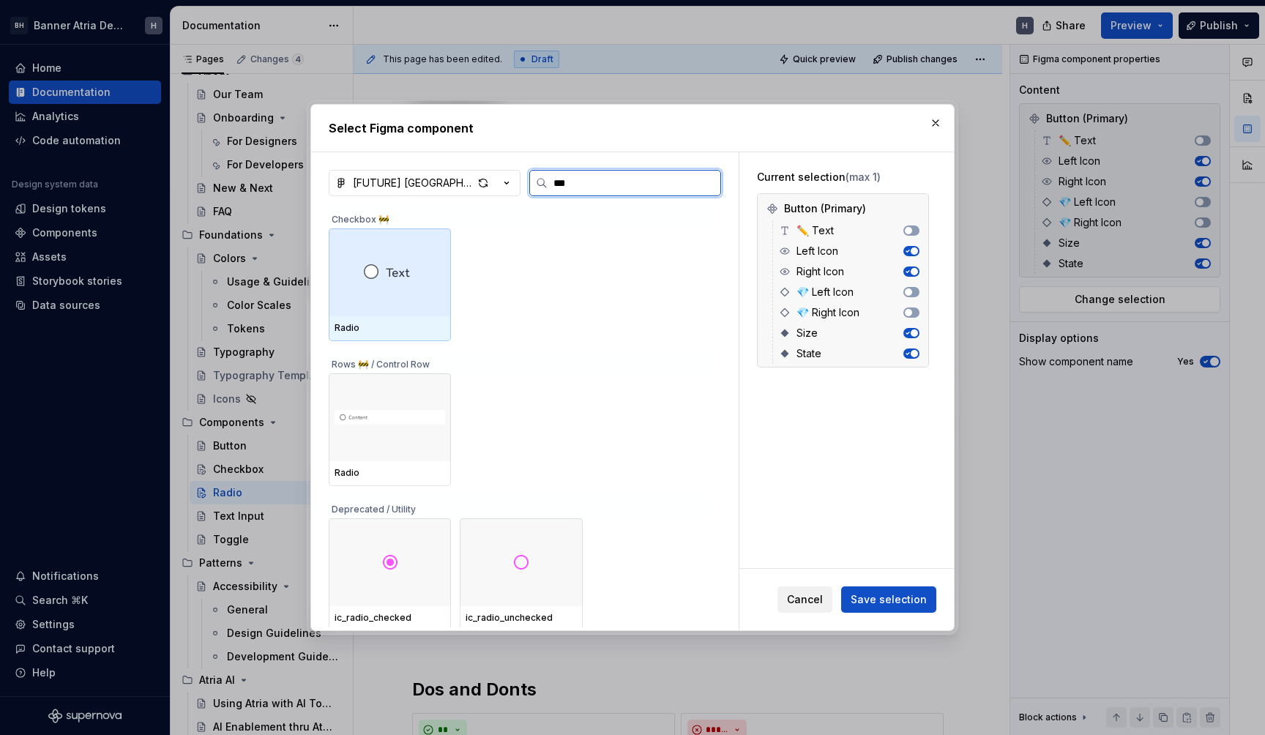
click at [419, 264] on div at bounding box center [390, 272] width 122 height 88
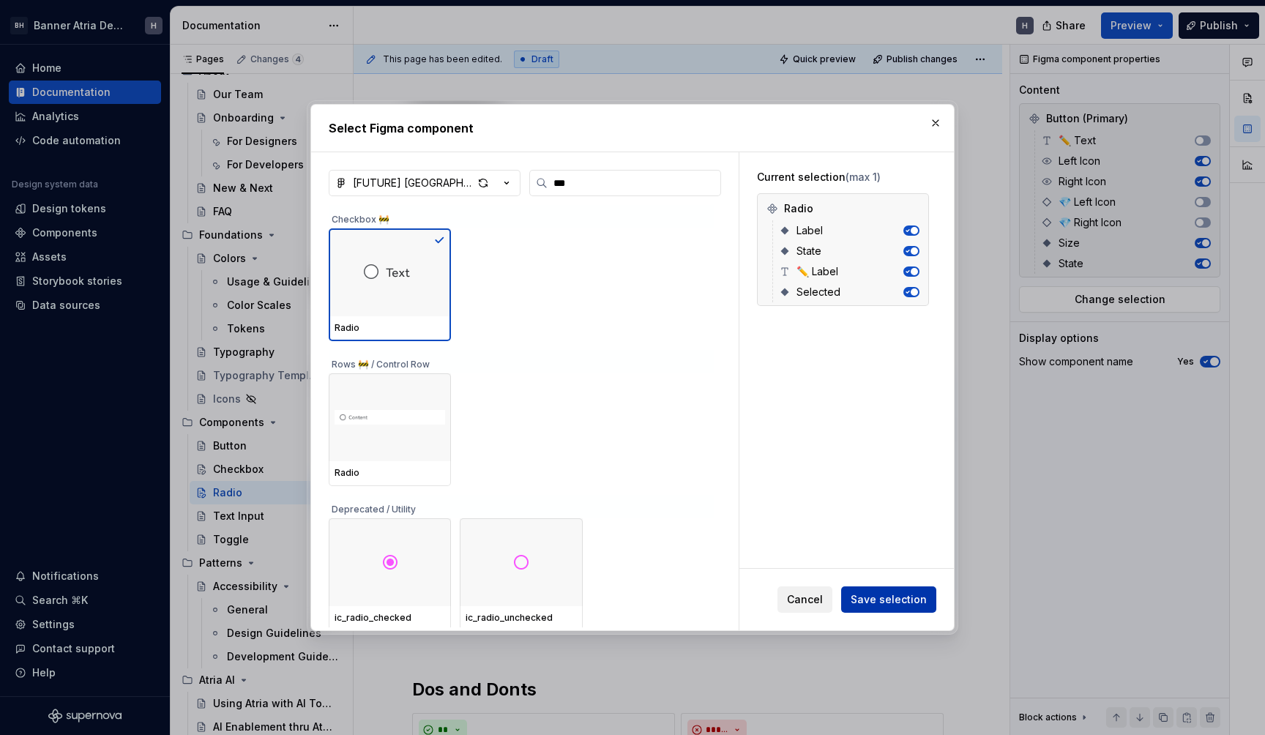
click at [874, 587] on button "Save selection" at bounding box center [888, 599] width 95 height 26
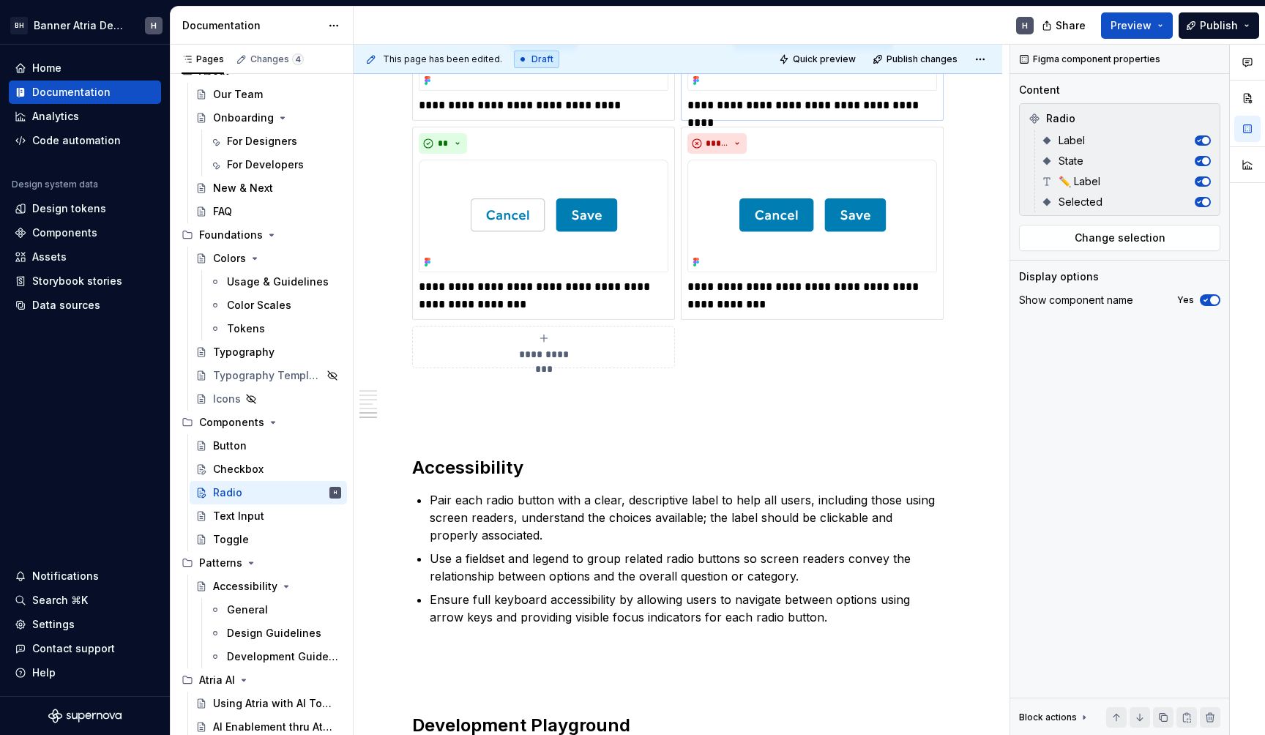
scroll to position [1450, 0]
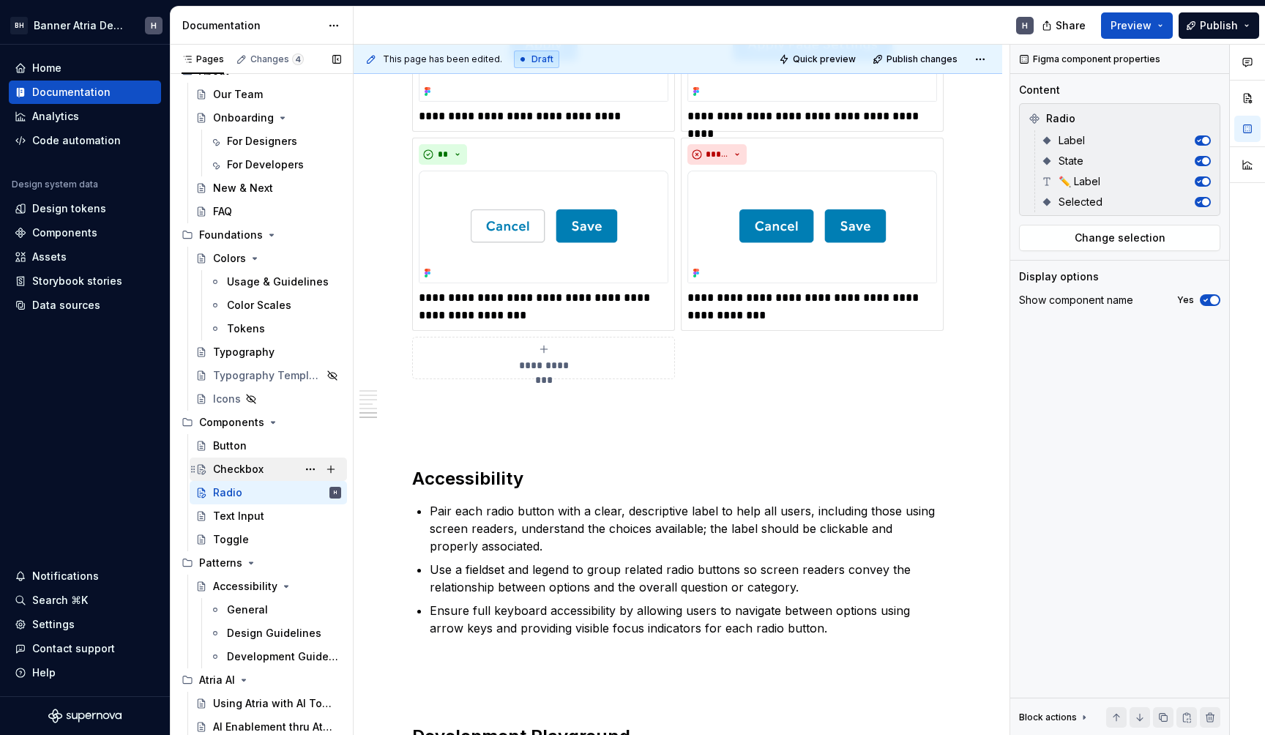
click at [254, 459] on div "Checkbox" at bounding box center [277, 469] width 128 height 20
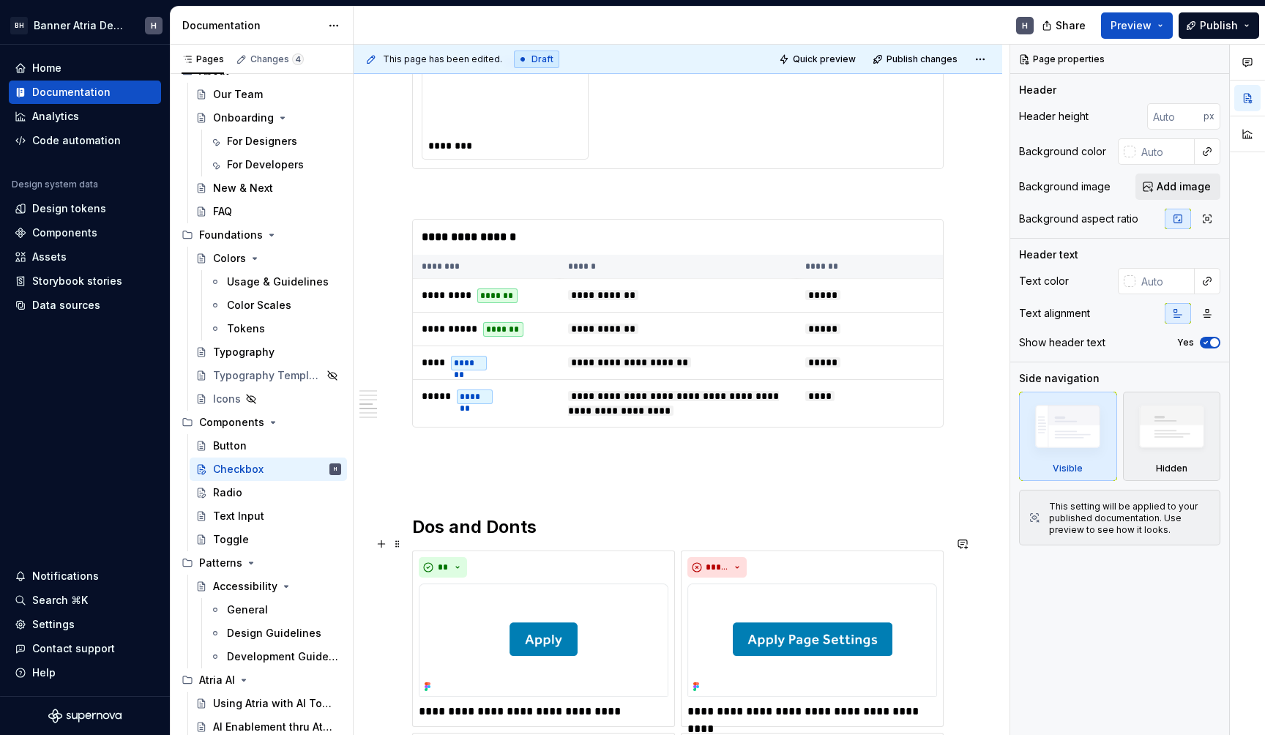
scroll to position [870, 0]
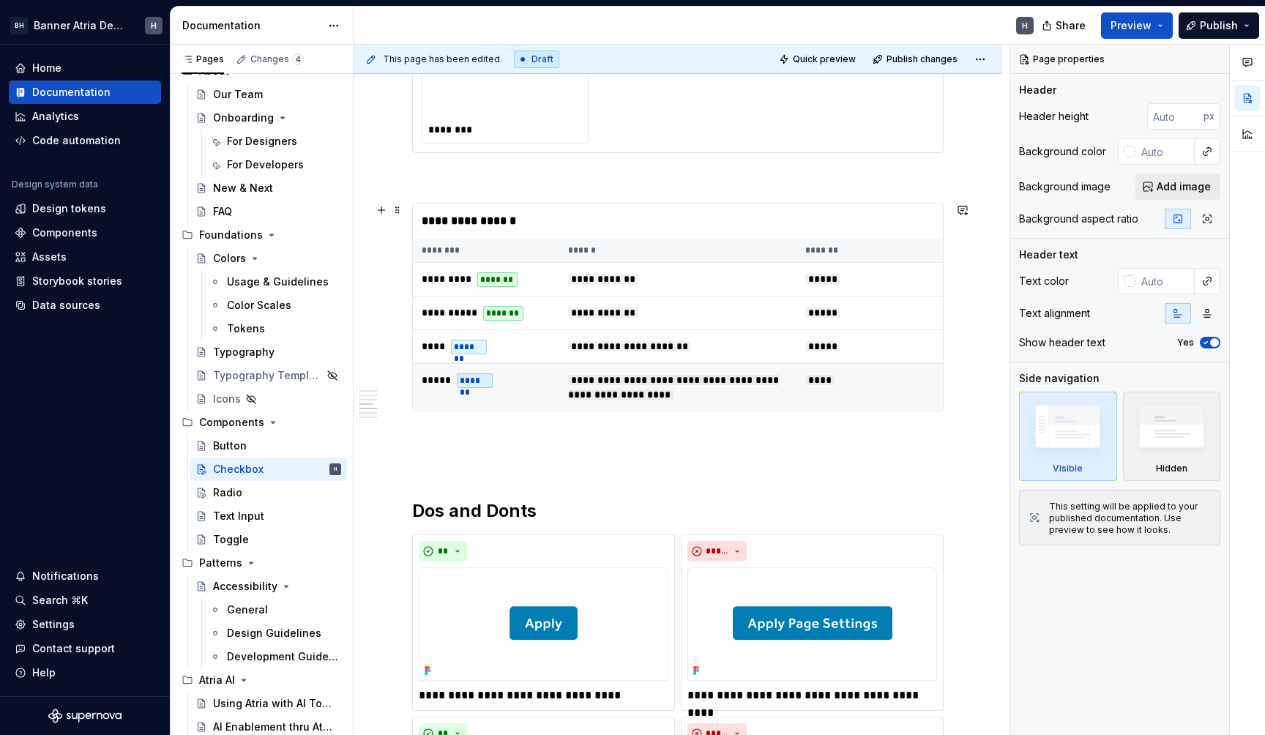
click at [635, 372] on td "**********" at bounding box center [677, 388] width 237 height 48
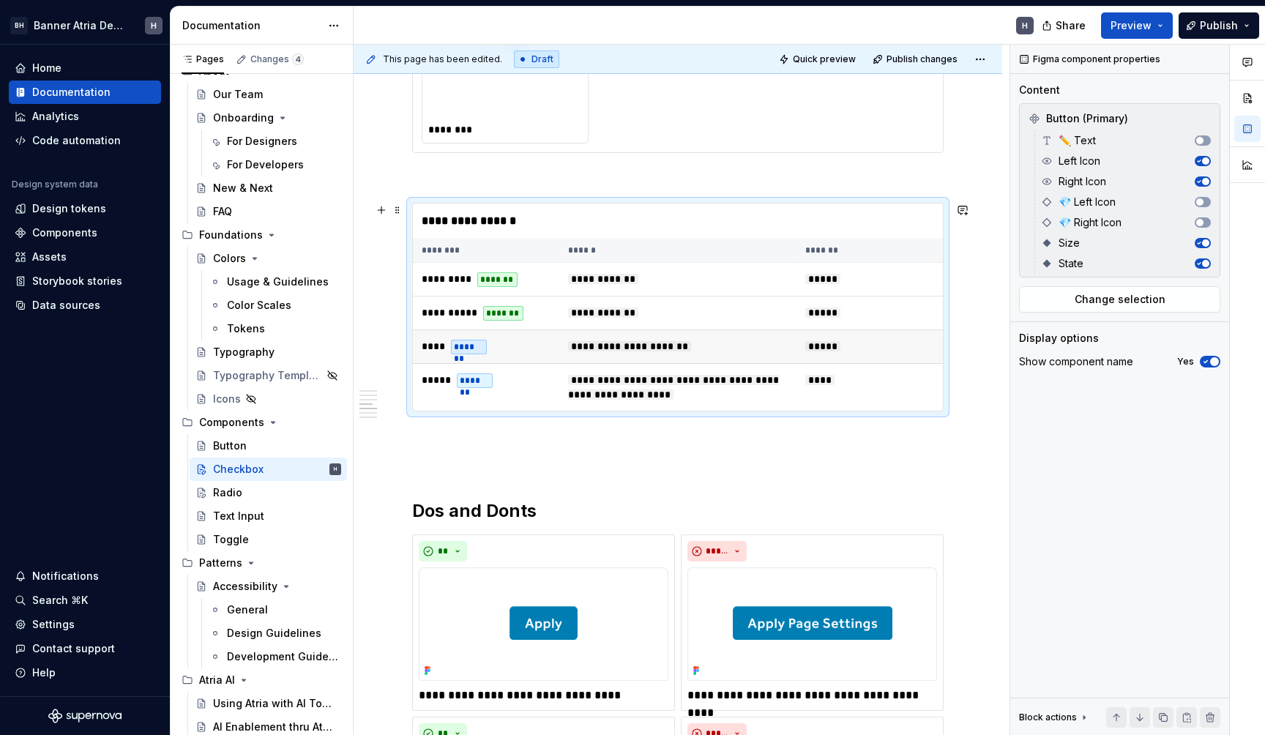
click at [565, 348] on td "**********" at bounding box center [677, 347] width 237 height 34
click at [1097, 305] on span "Change selection" at bounding box center [1120, 299] width 91 height 15
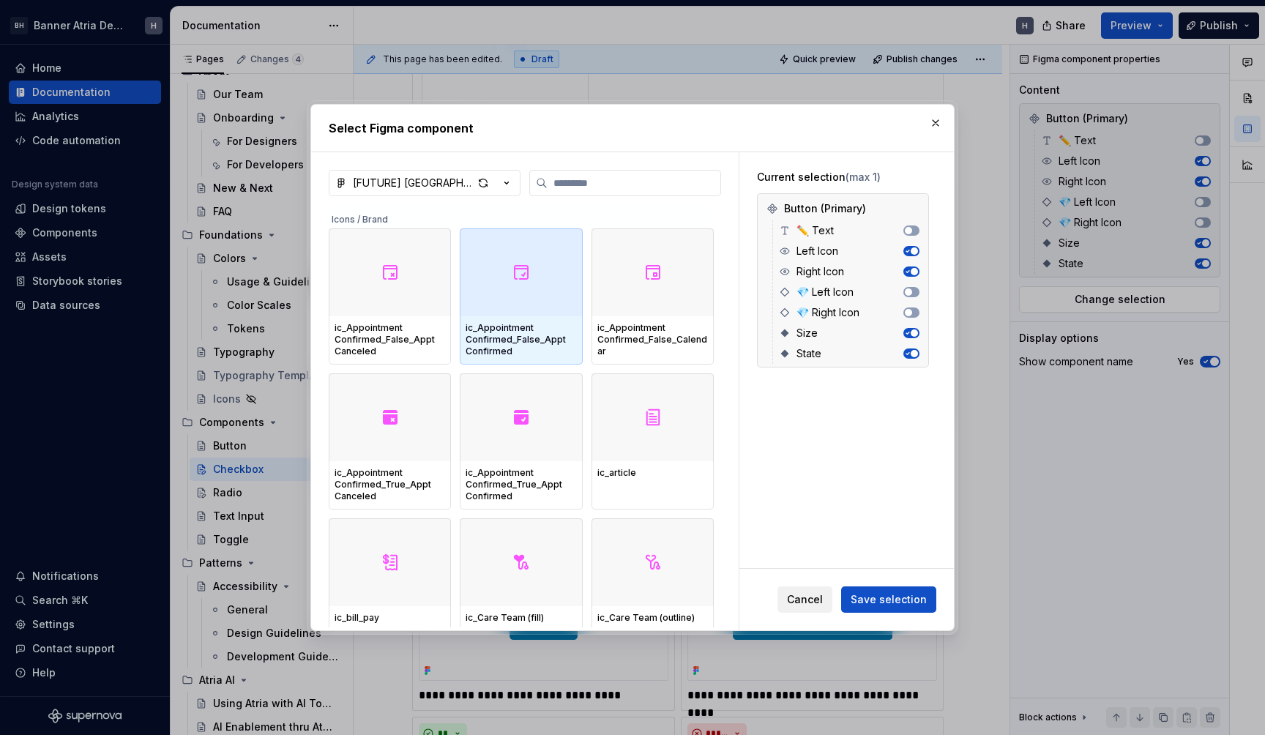
type textarea "*"
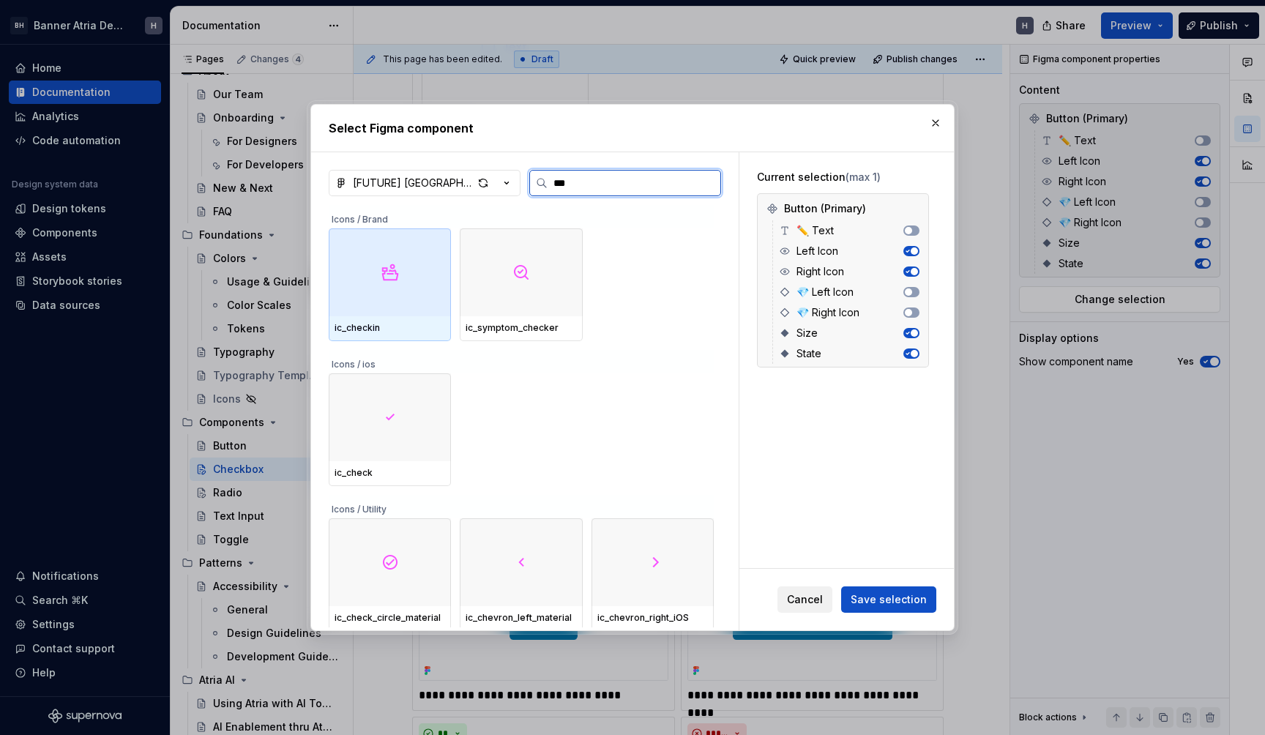
type input "****"
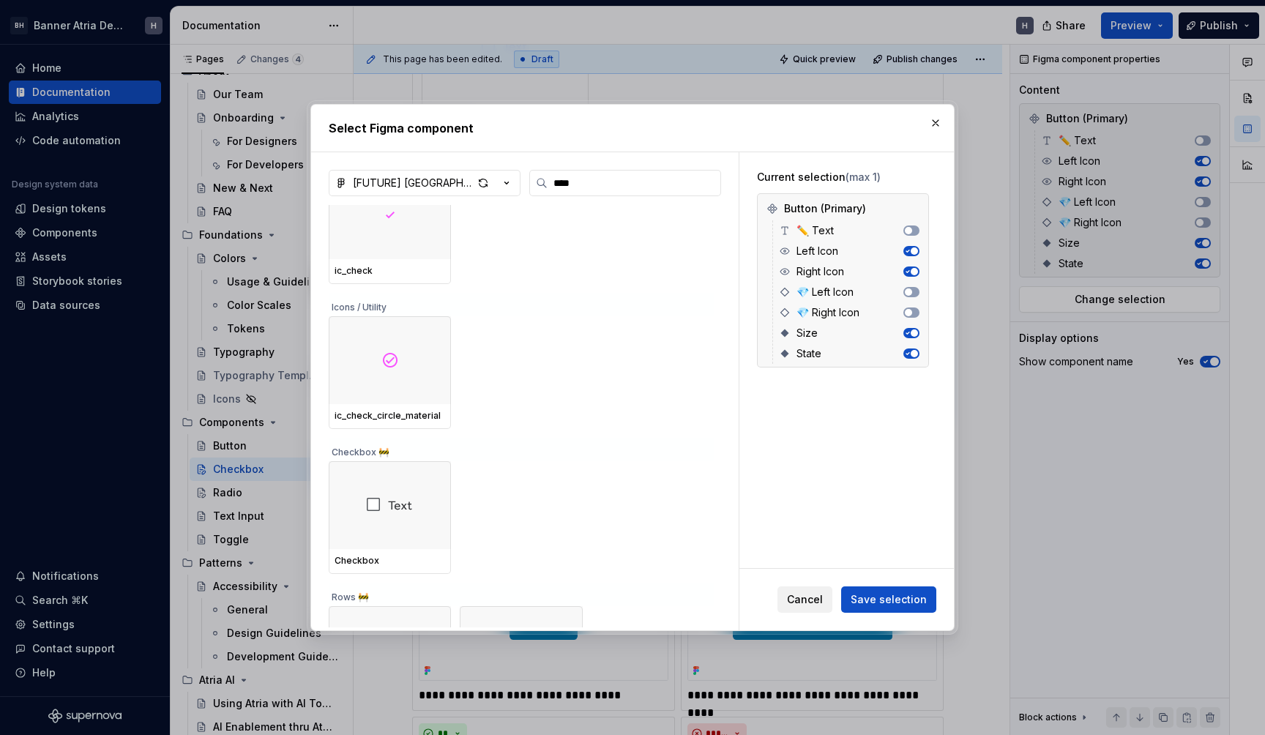
scroll to position [209, 0]
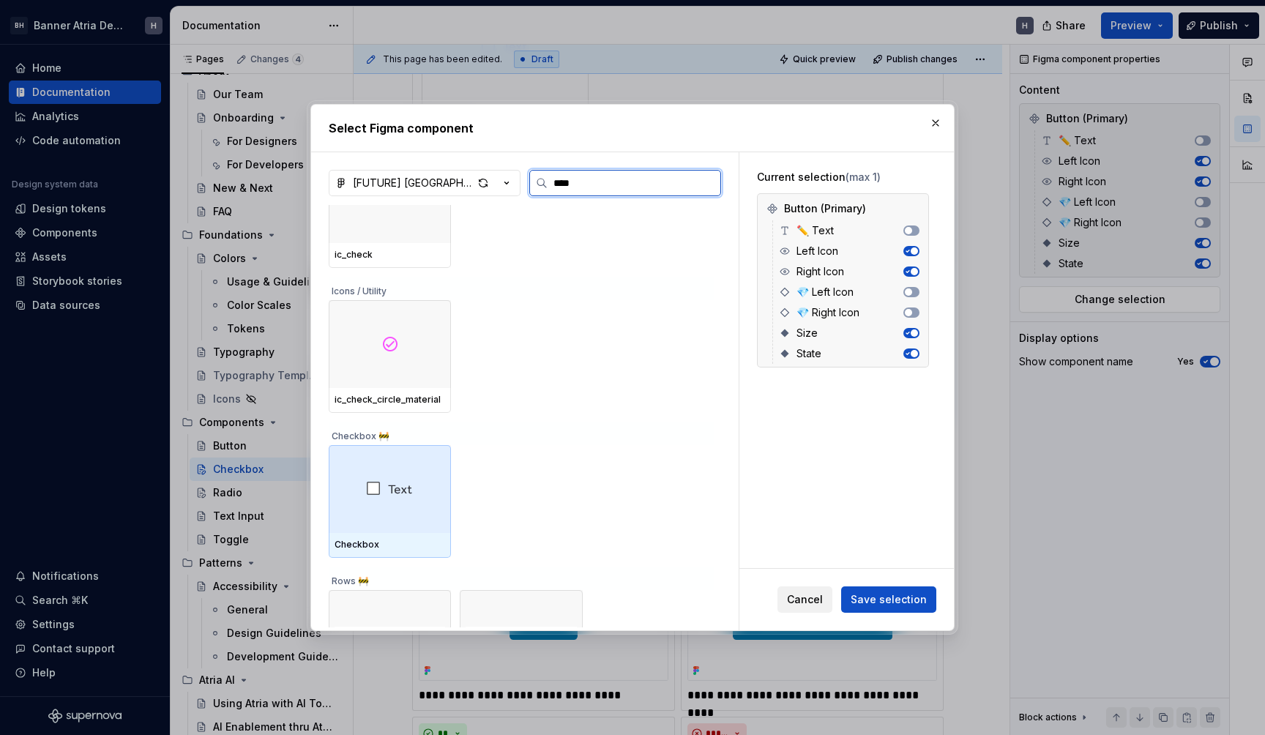
click at [374, 460] on div at bounding box center [390, 489] width 122 height 88
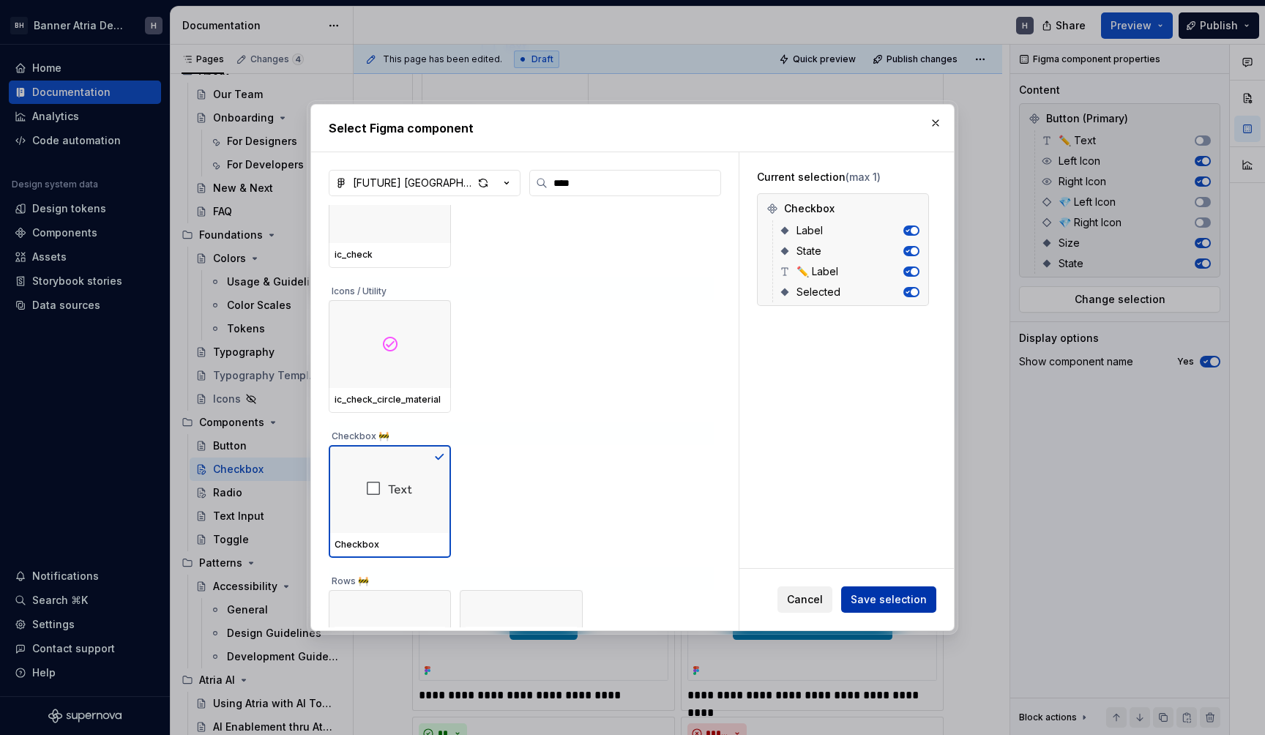
click at [898, 597] on span "Save selection" at bounding box center [889, 599] width 76 height 15
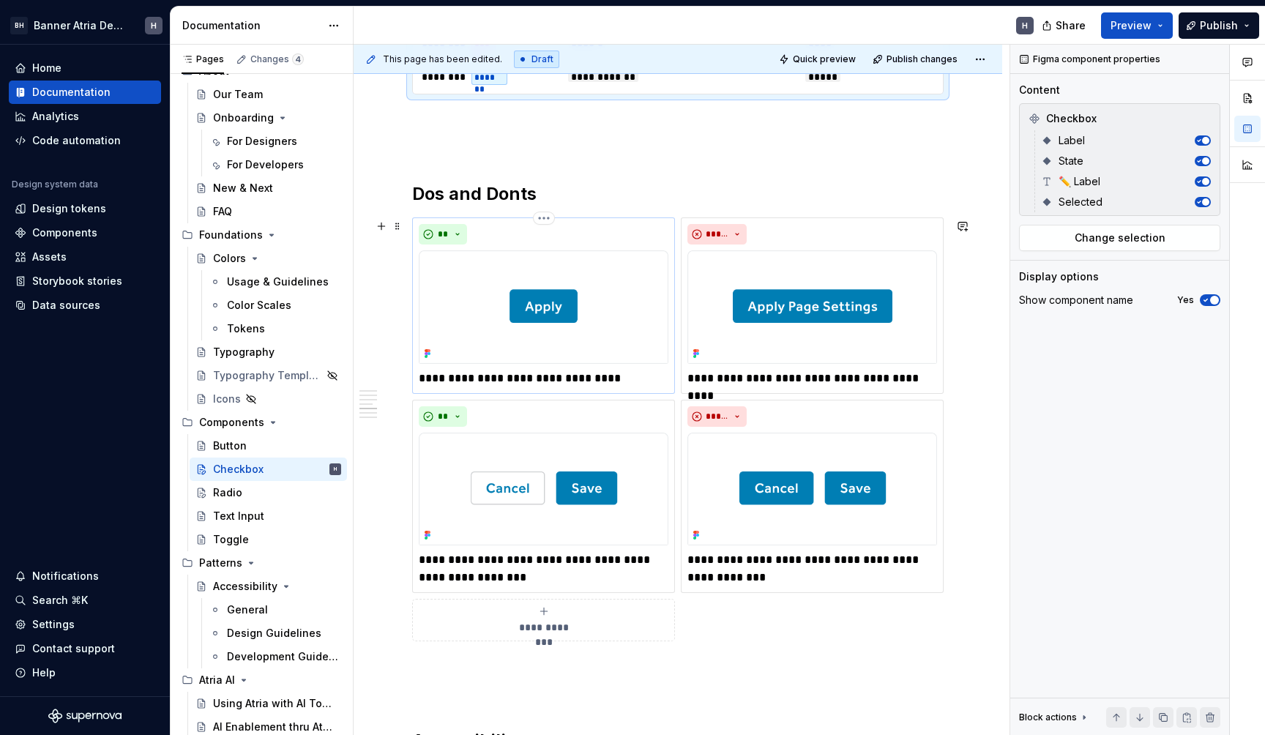
scroll to position [1179, 0]
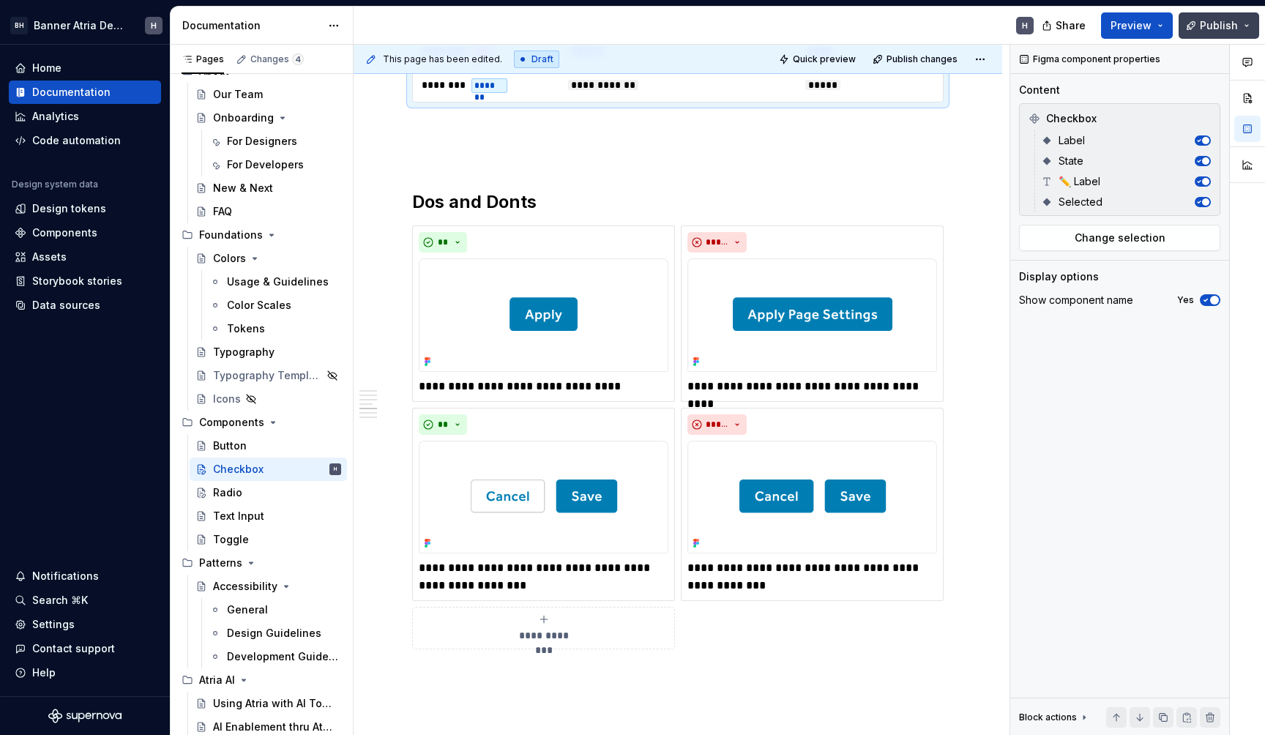
click at [1207, 18] on button "Publish" at bounding box center [1219, 25] width 81 height 26
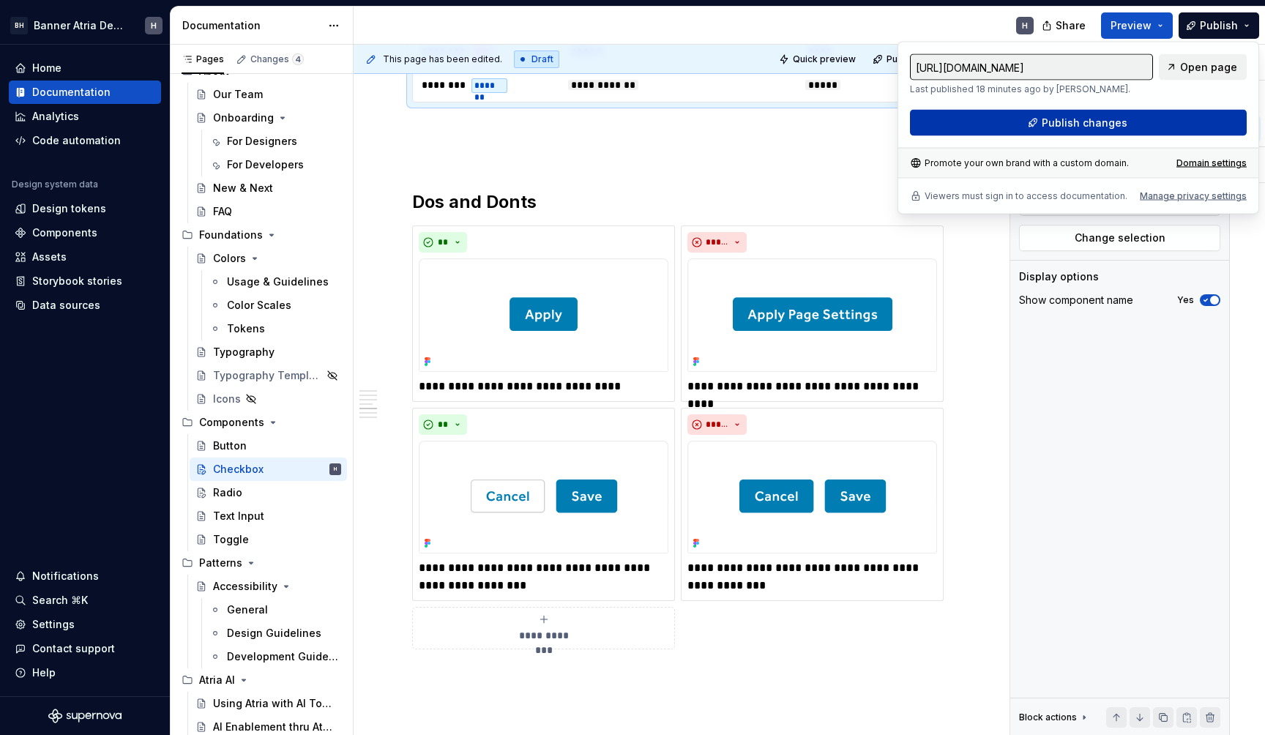
click at [1081, 113] on button "Publish changes" at bounding box center [1078, 123] width 337 height 26
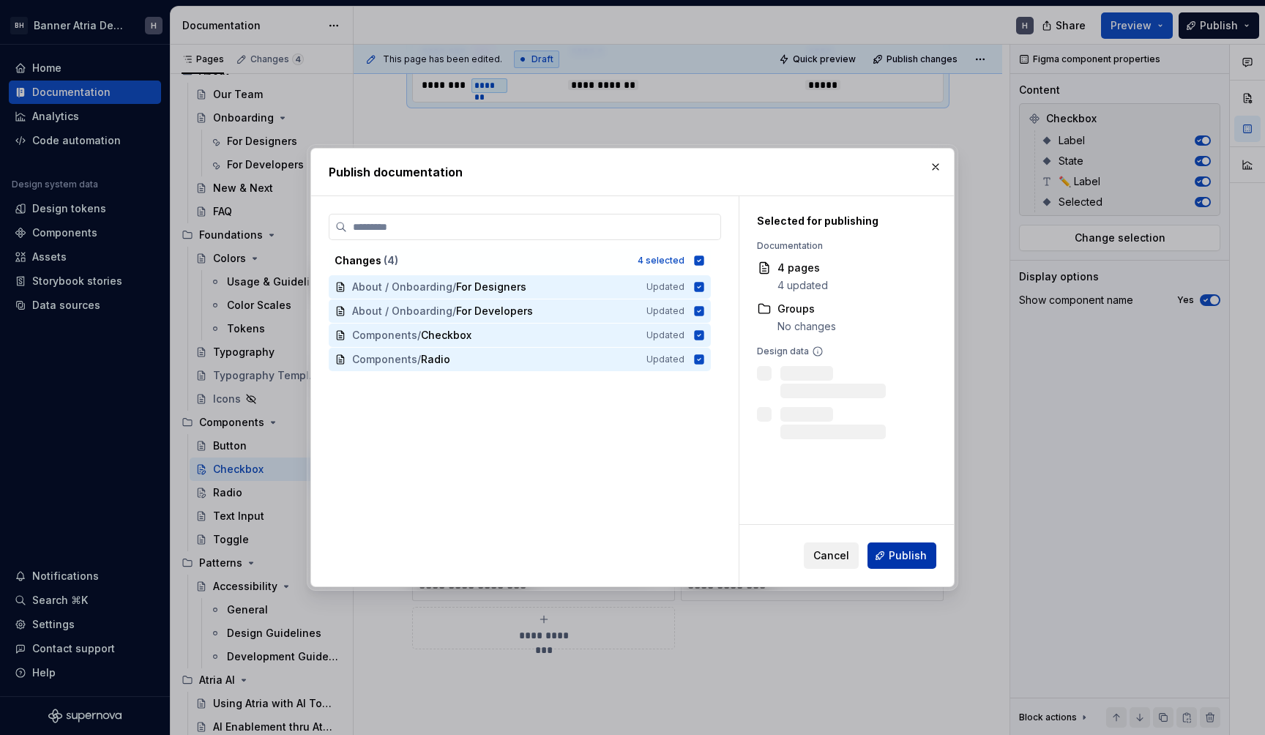
click at [917, 559] on span "Publish" at bounding box center [908, 555] width 38 height 15
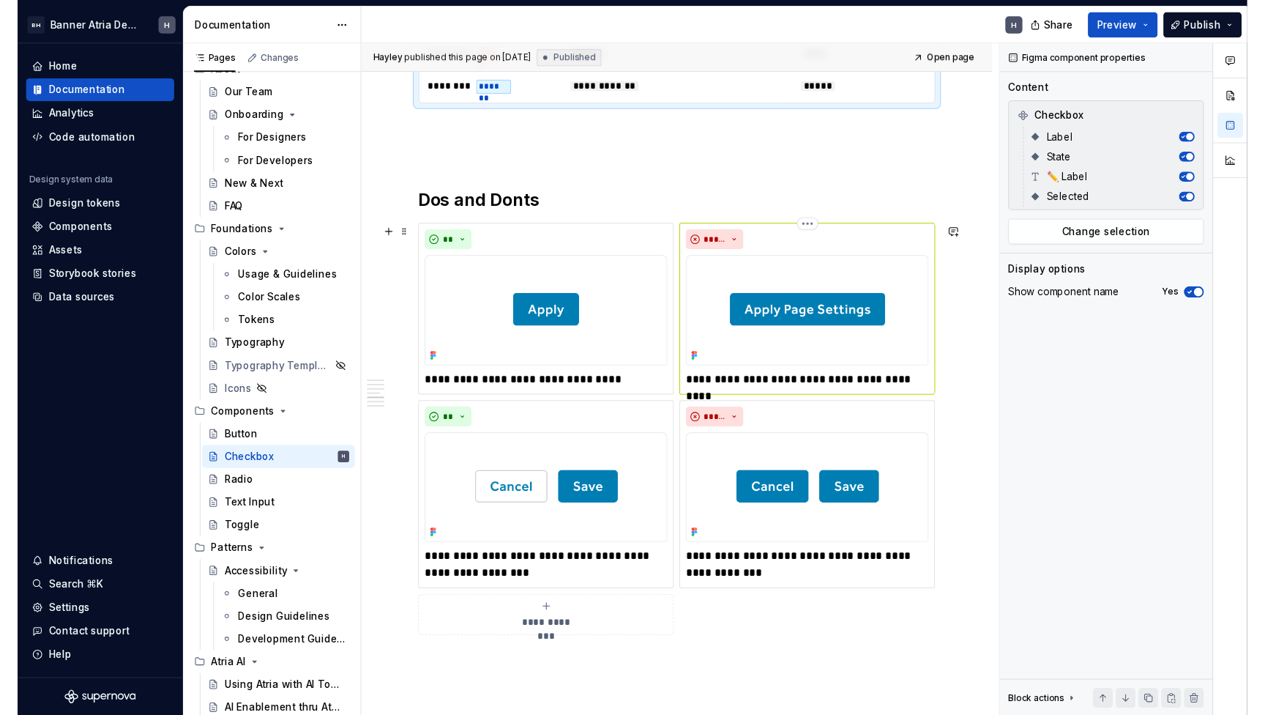
scroll to position [1170, 0]
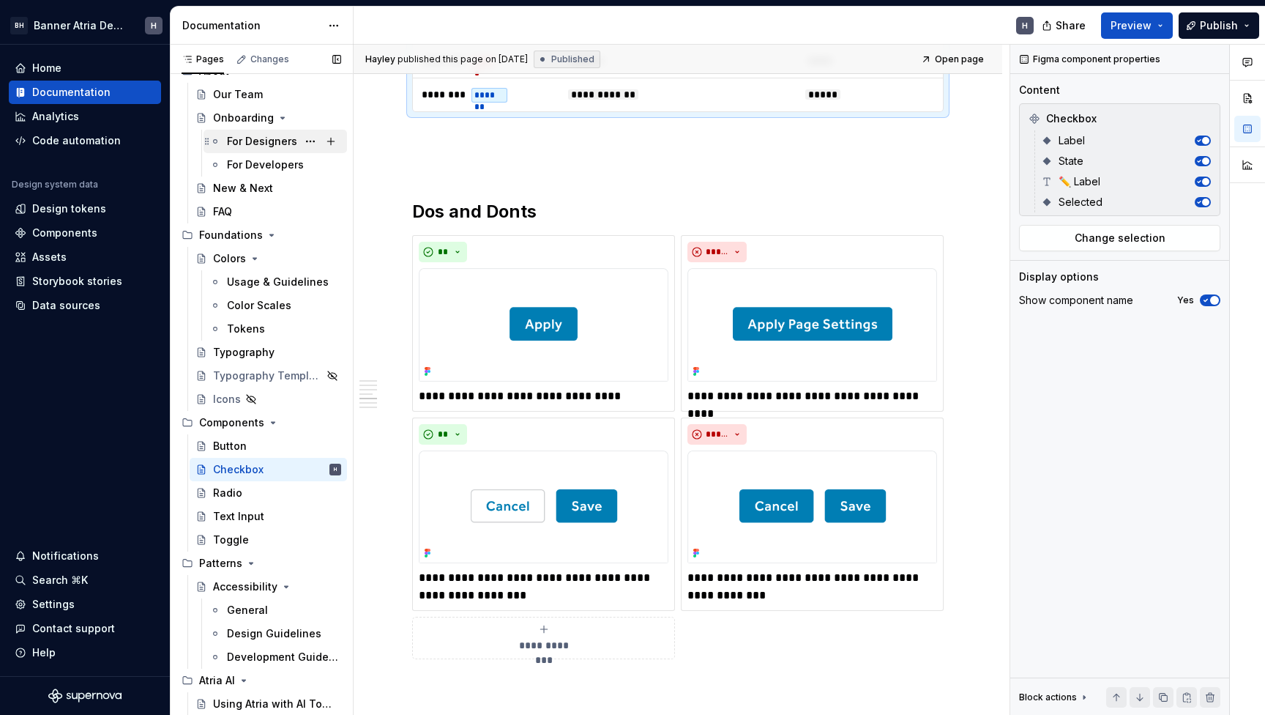
click at [254, 144] on div "For Designers" at bounding box center [262, 141] width 70 height 15
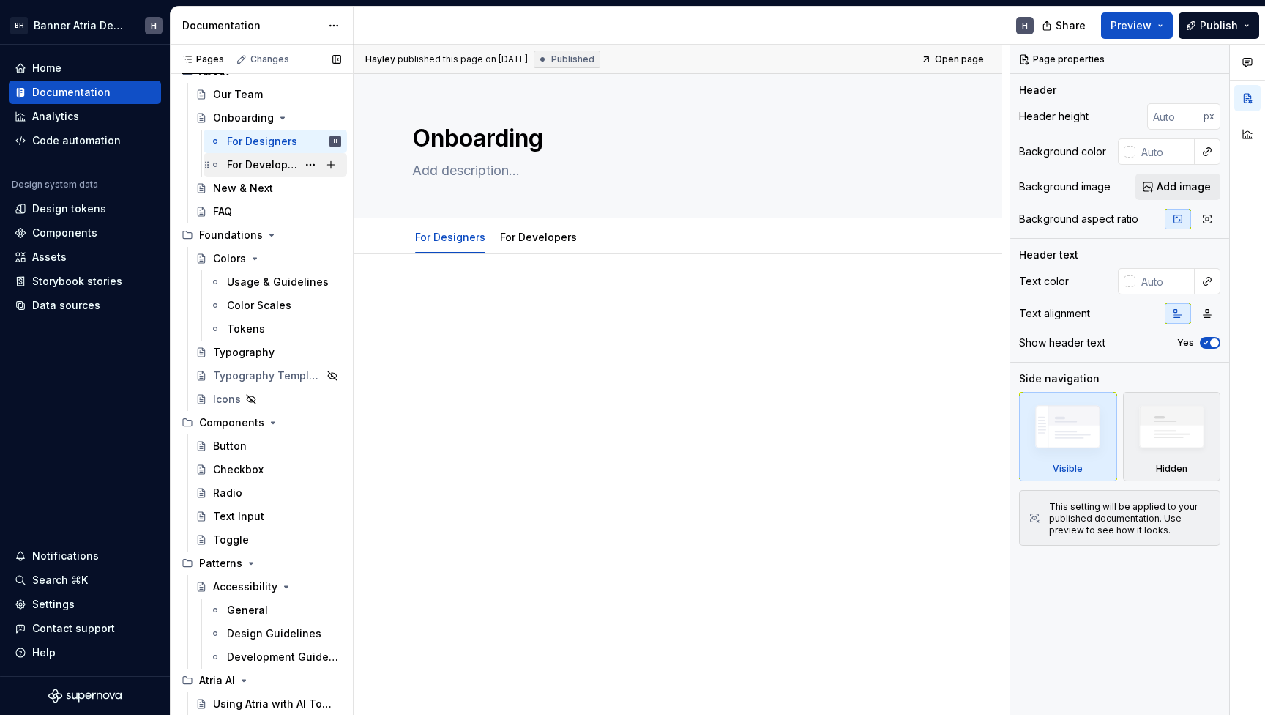
click at [236, 154] on div "For Developers" at bounding box center [284, 164] width 114 height 20
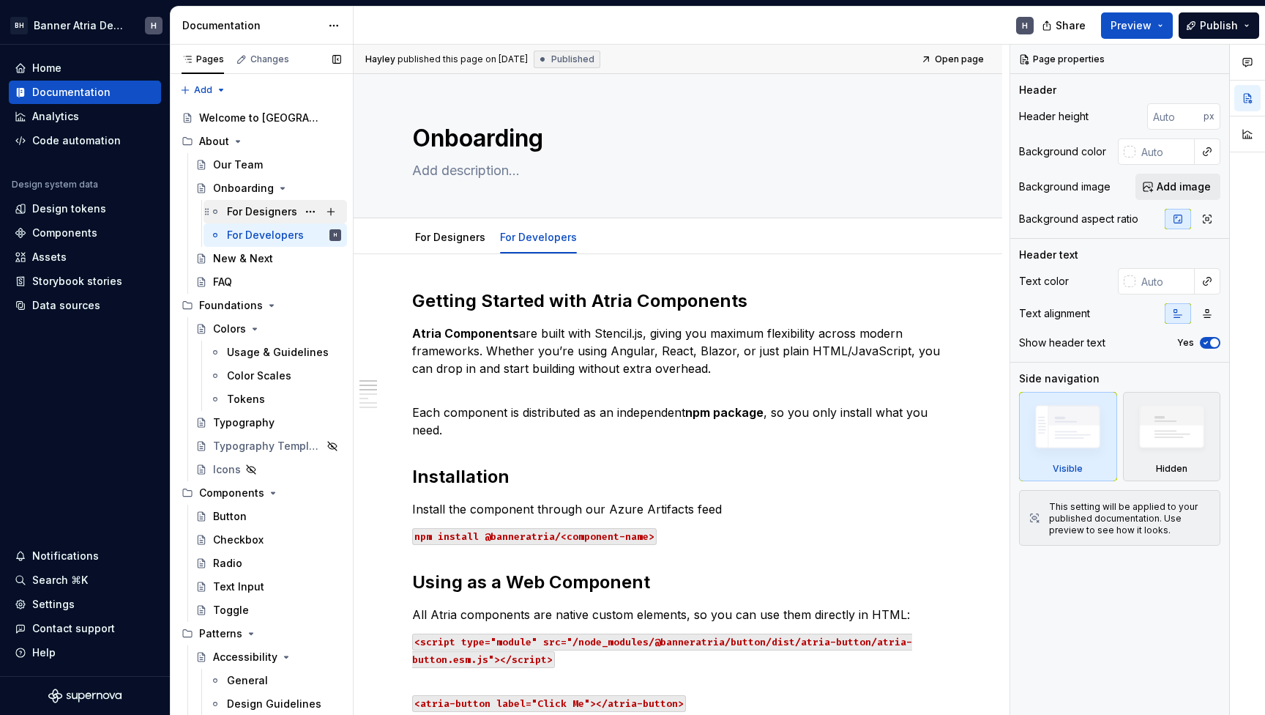
click at [247, 208] on div "For Designers" at bounding box center [262, 211] width 70 height 15
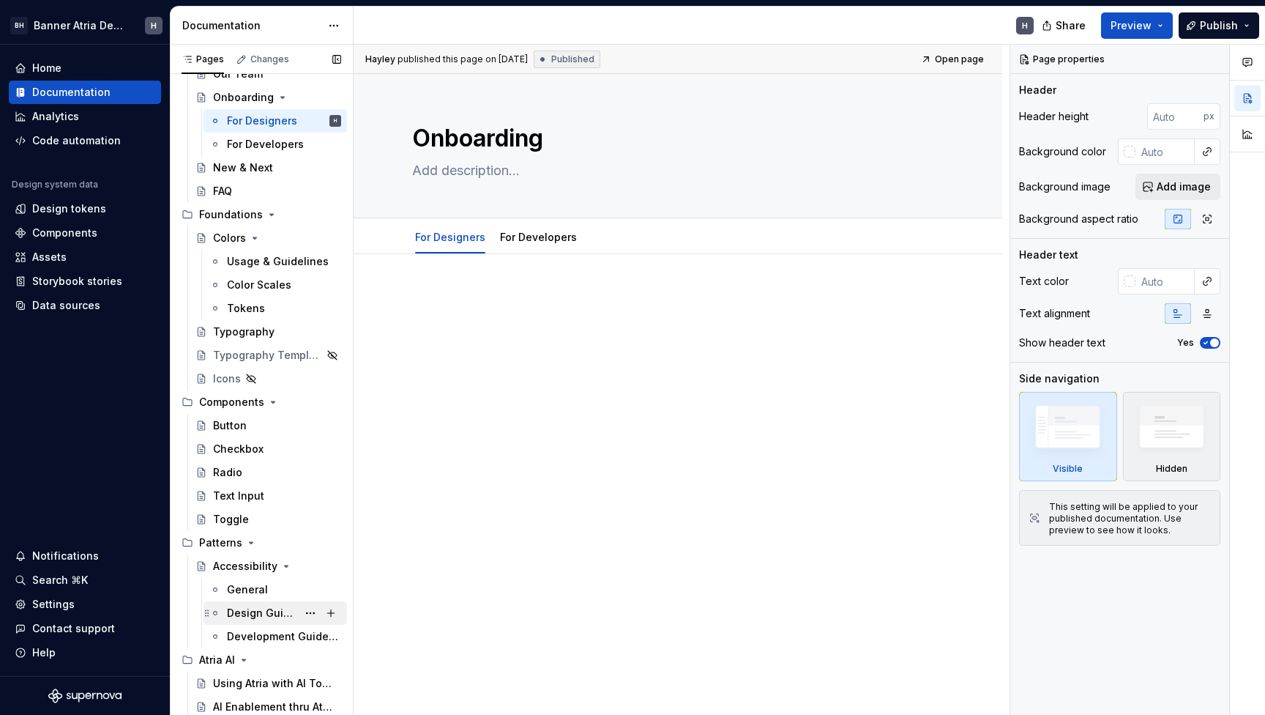
scroll to position [91, 0]
click at [250, 594] on div "General" at bounding box center [247, 589] width 41 height 15
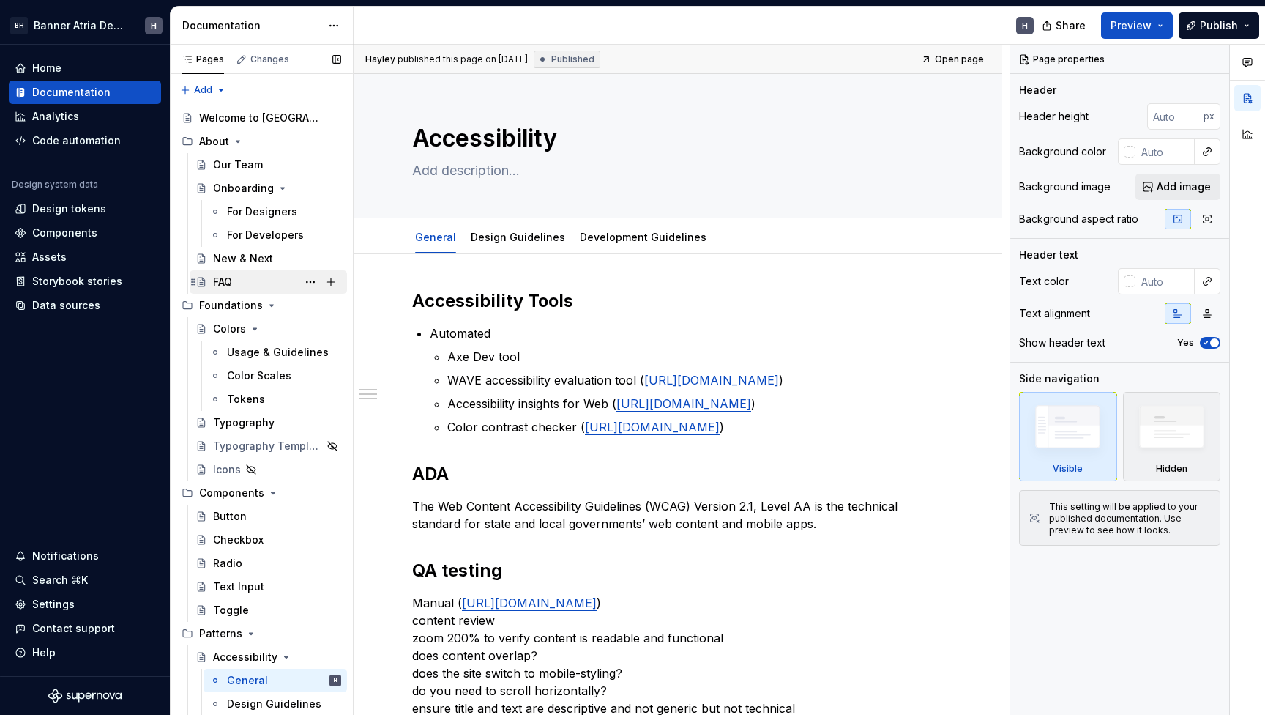
click at [227, 277] on div "FAQ" at bounding box center [222, 282] width 19 height 15
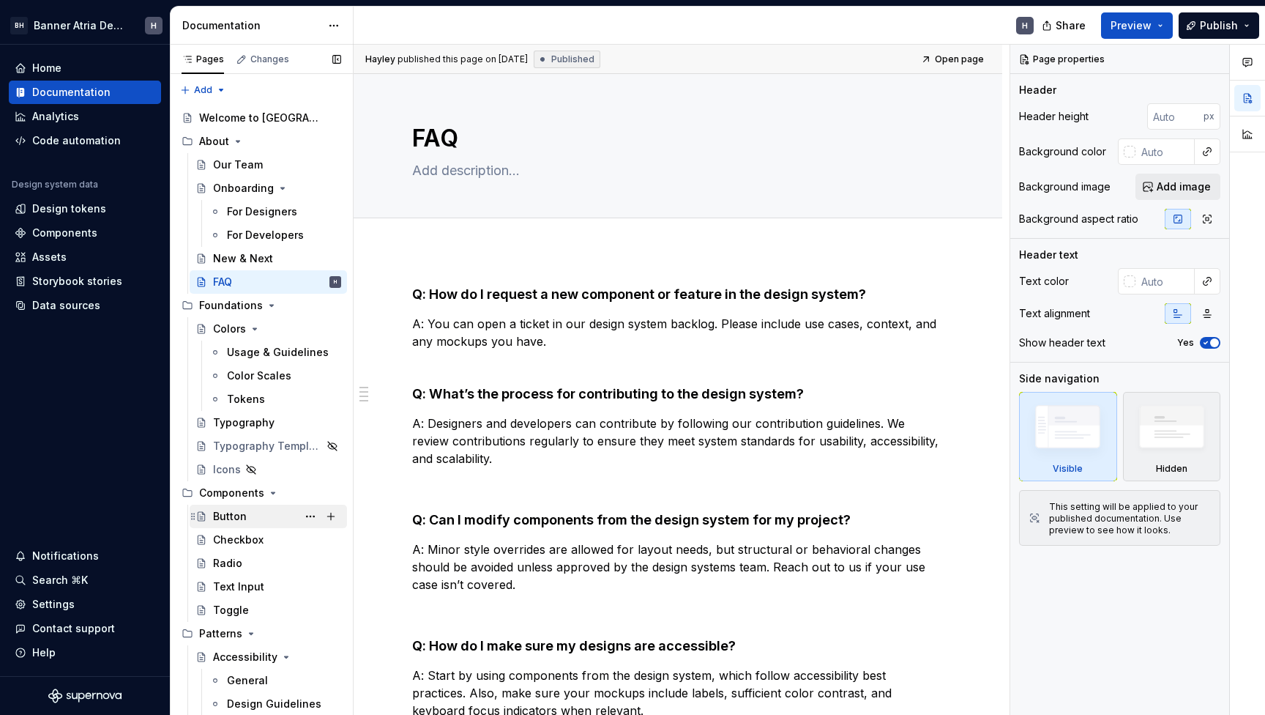
click at [259, 515] on div "Button" at bounding box center [277, 516] width 128 height 20
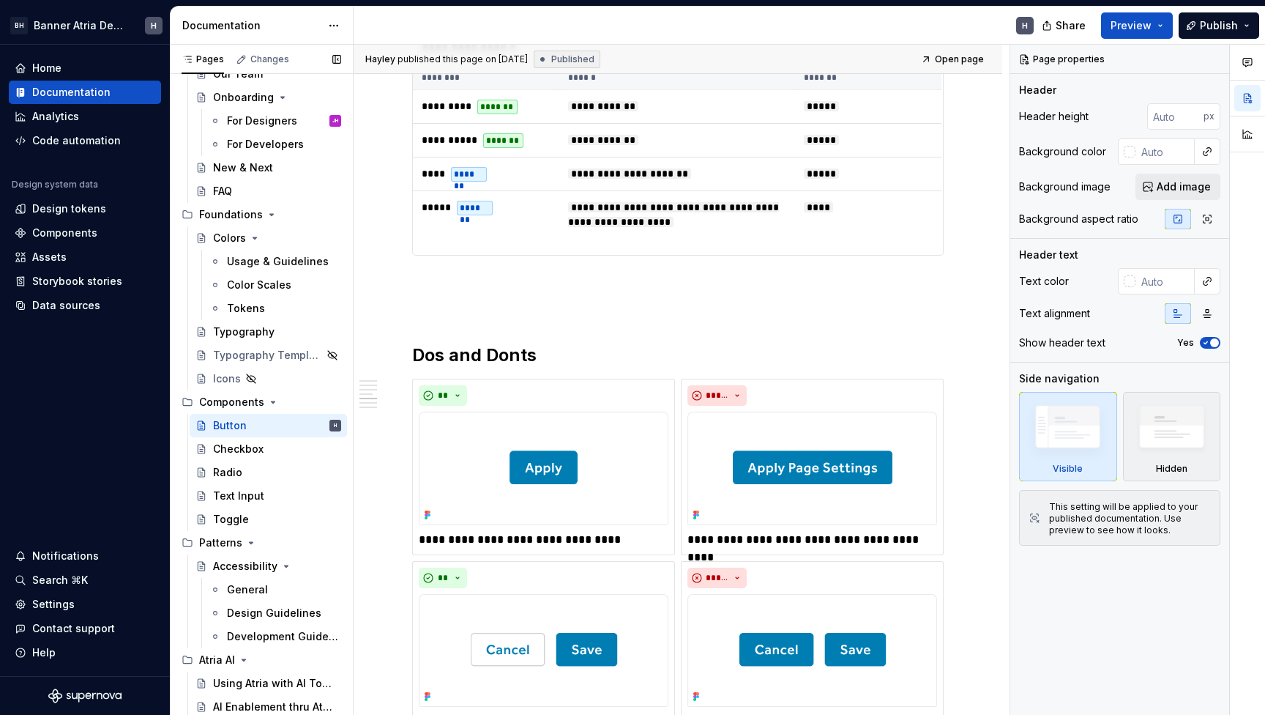
scroll to position [91, 0]
click at [1232, 32] on span "Publish" at bounding box center [1219, 25] width 38 height 15
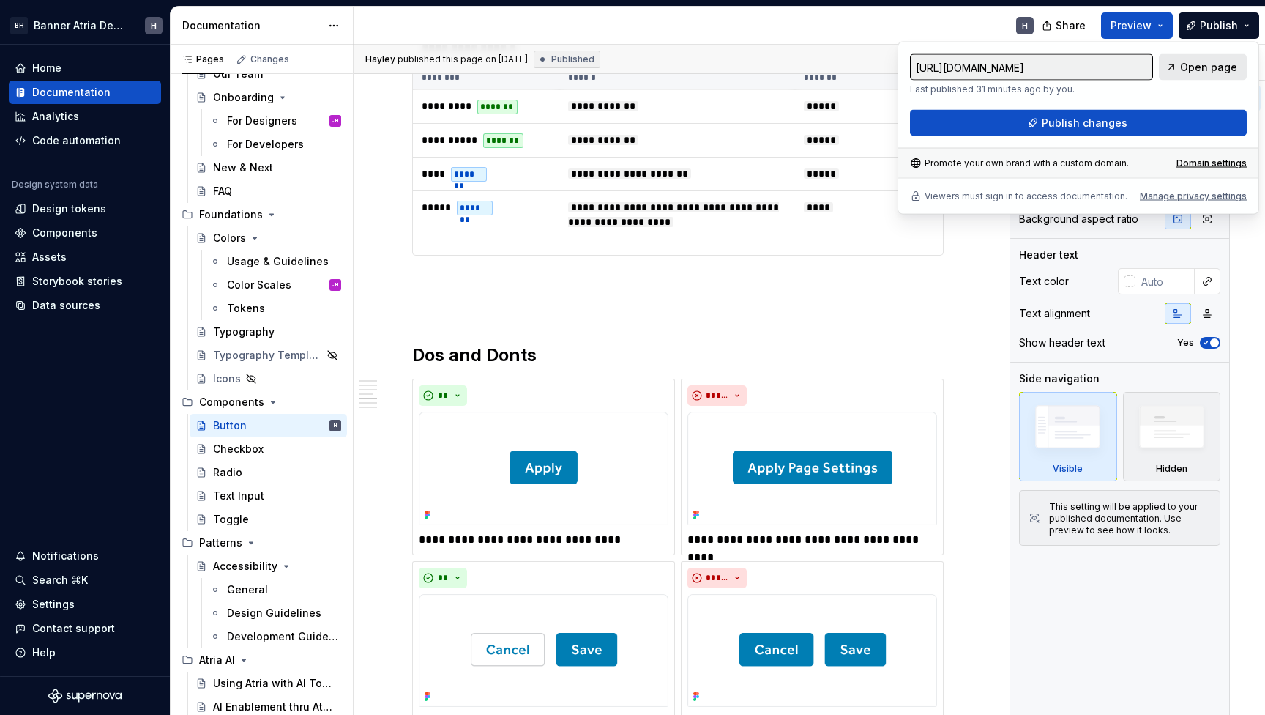
click at [1219, 70] on span "Open page" at bounding box center [1208, 67] width 57 height 15
click at [1249, 10] on div "Share Preview Publish" at bounding box center [1155, 25] width 220 height 37
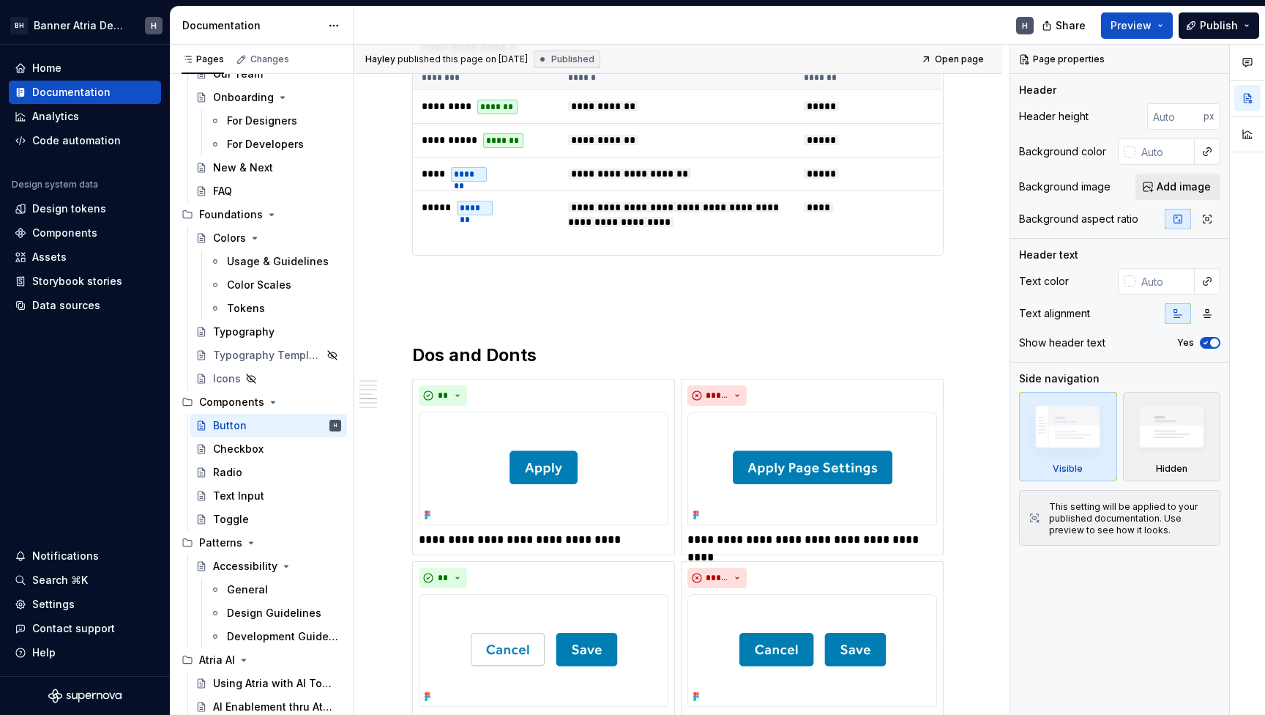
type textarea "*"
